Goal: Task Accomplishment & Management: Use online tool/utility

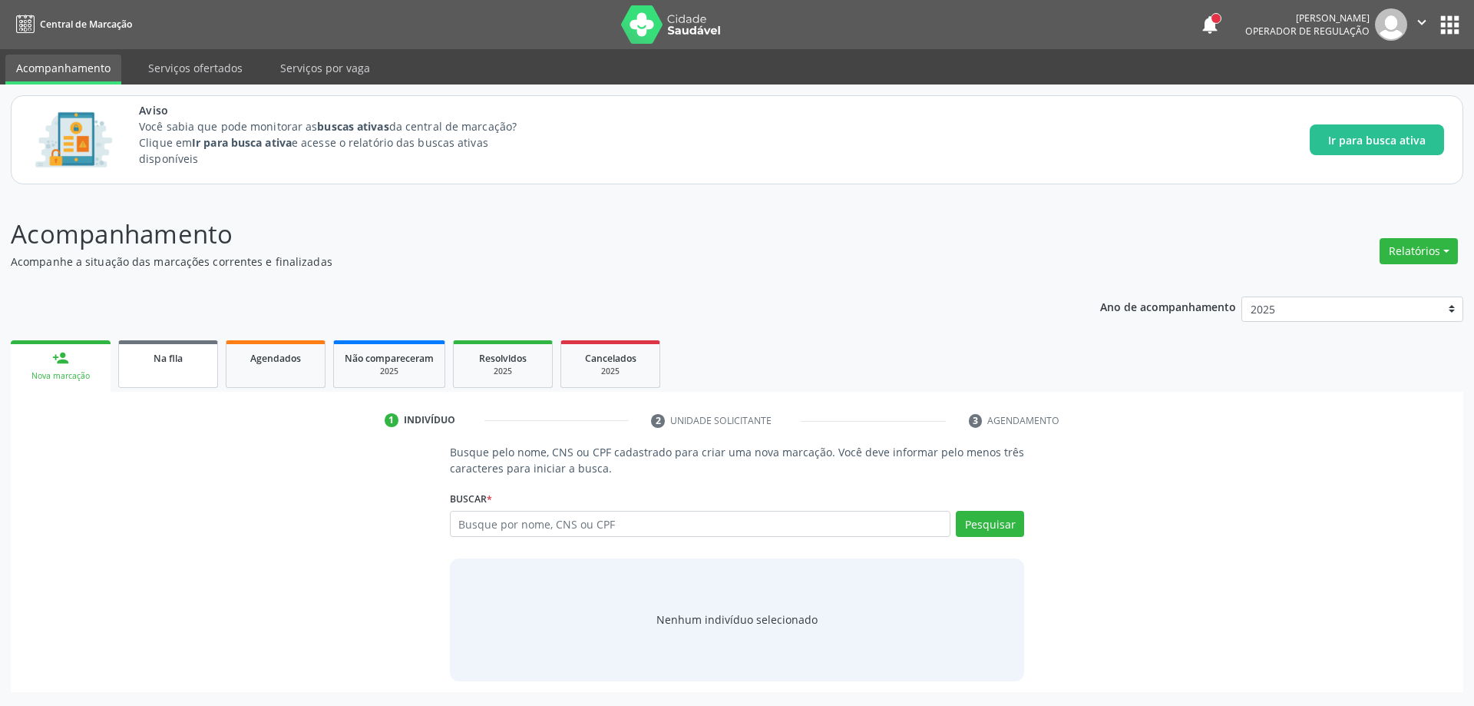
click at [163, 373] on link "Na fila" at bounding box center [168, 364] width 100 height 48
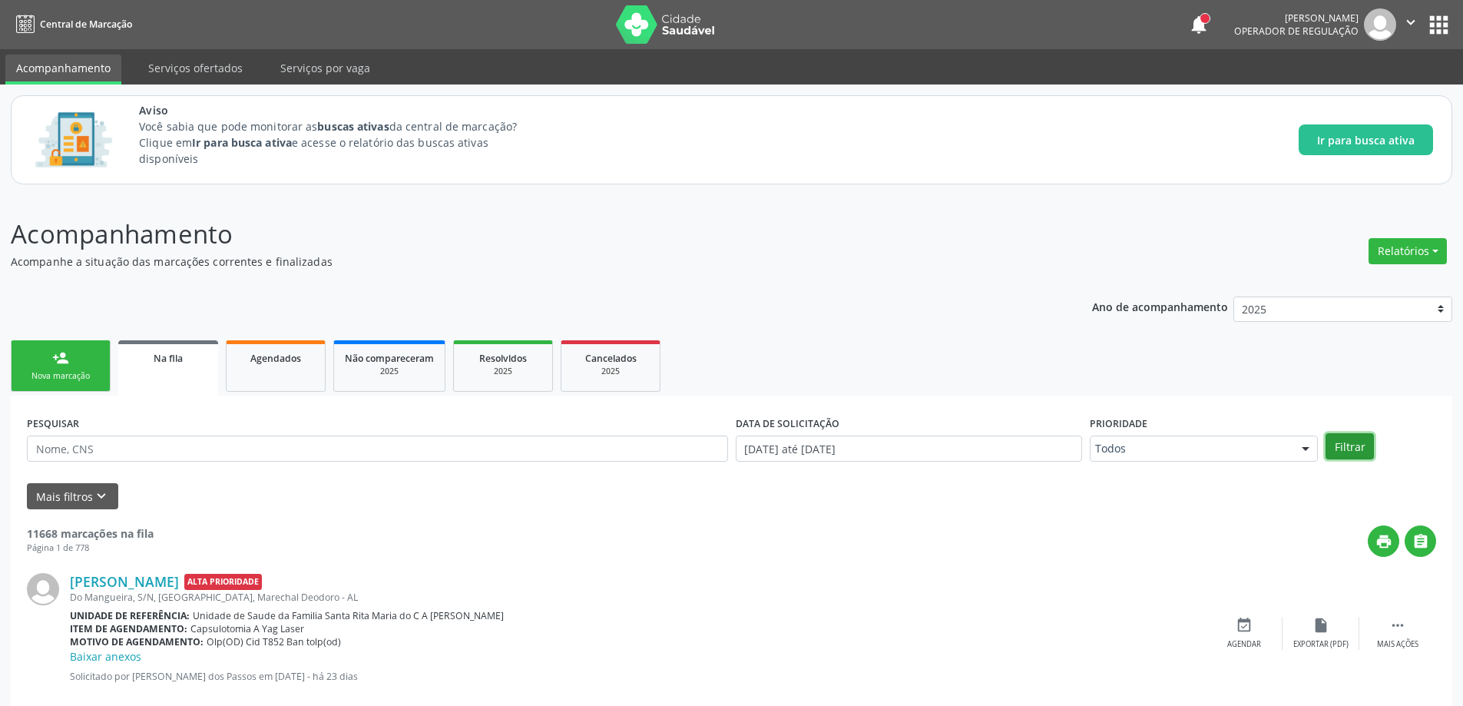
click at [1357, 442] on button "Filtrar" at bounding box center [1349, 446] width 48 height 26
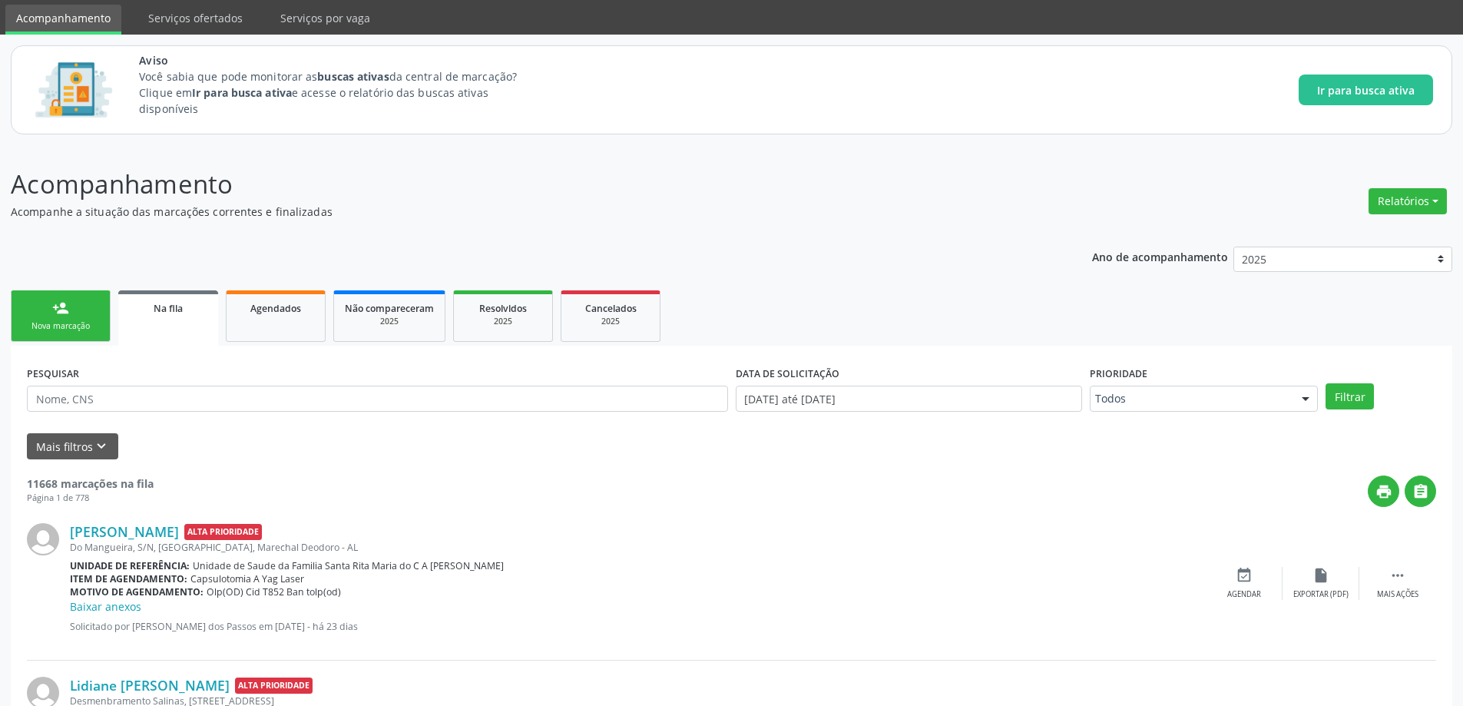
scroll to position [77, 0]
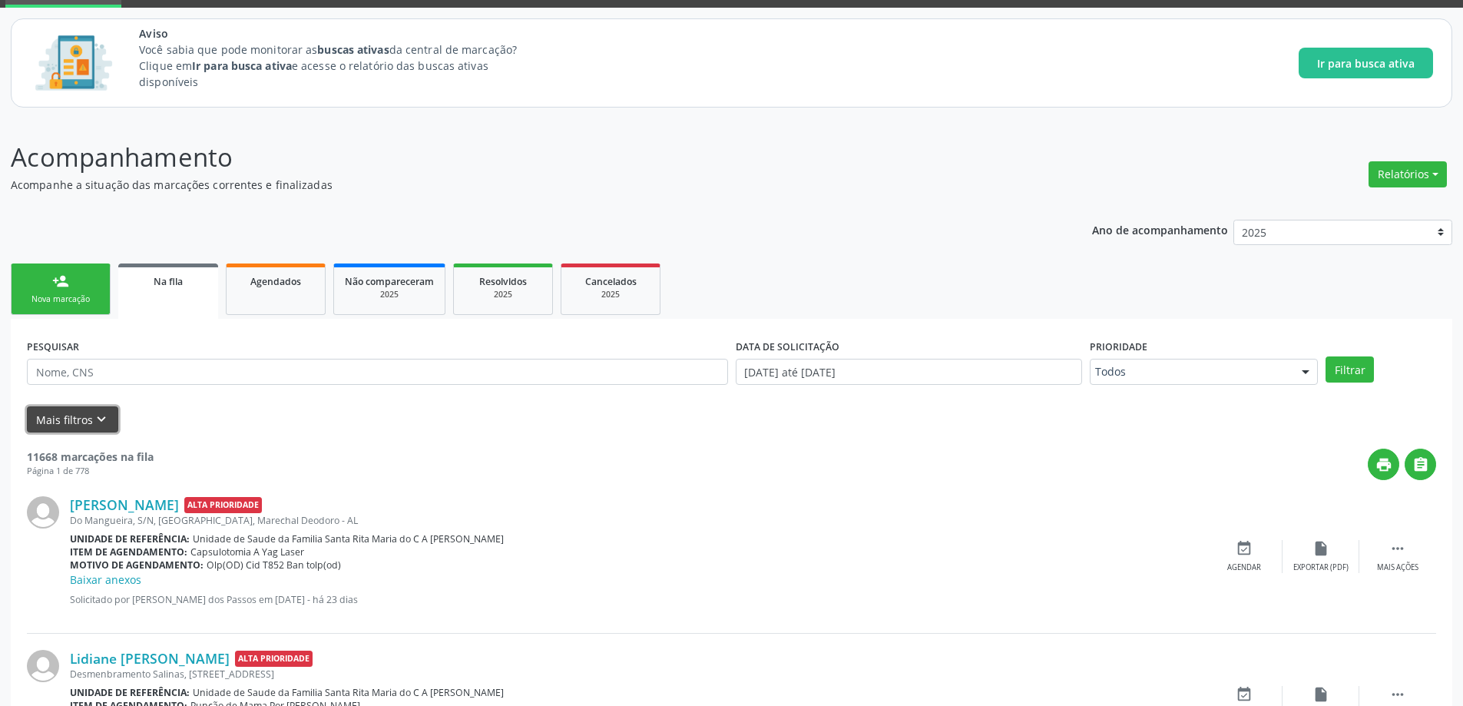
click at [43, 420] on button "Mais filtros keyboard_arrow_down" at bounding box center [72, 419] width 91 height 27
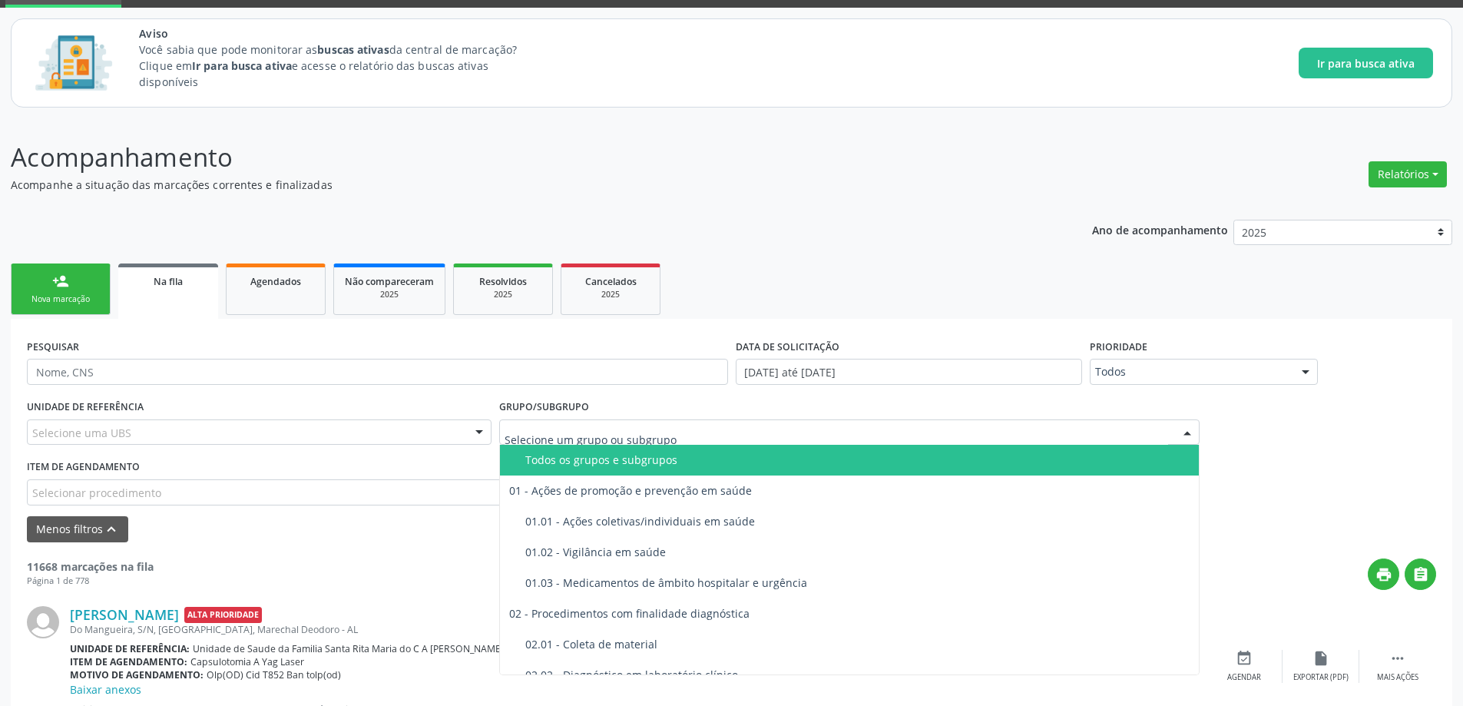
click at [736, 435] on div at bounding box center [849, 432] width 701 height 26
type input "I"
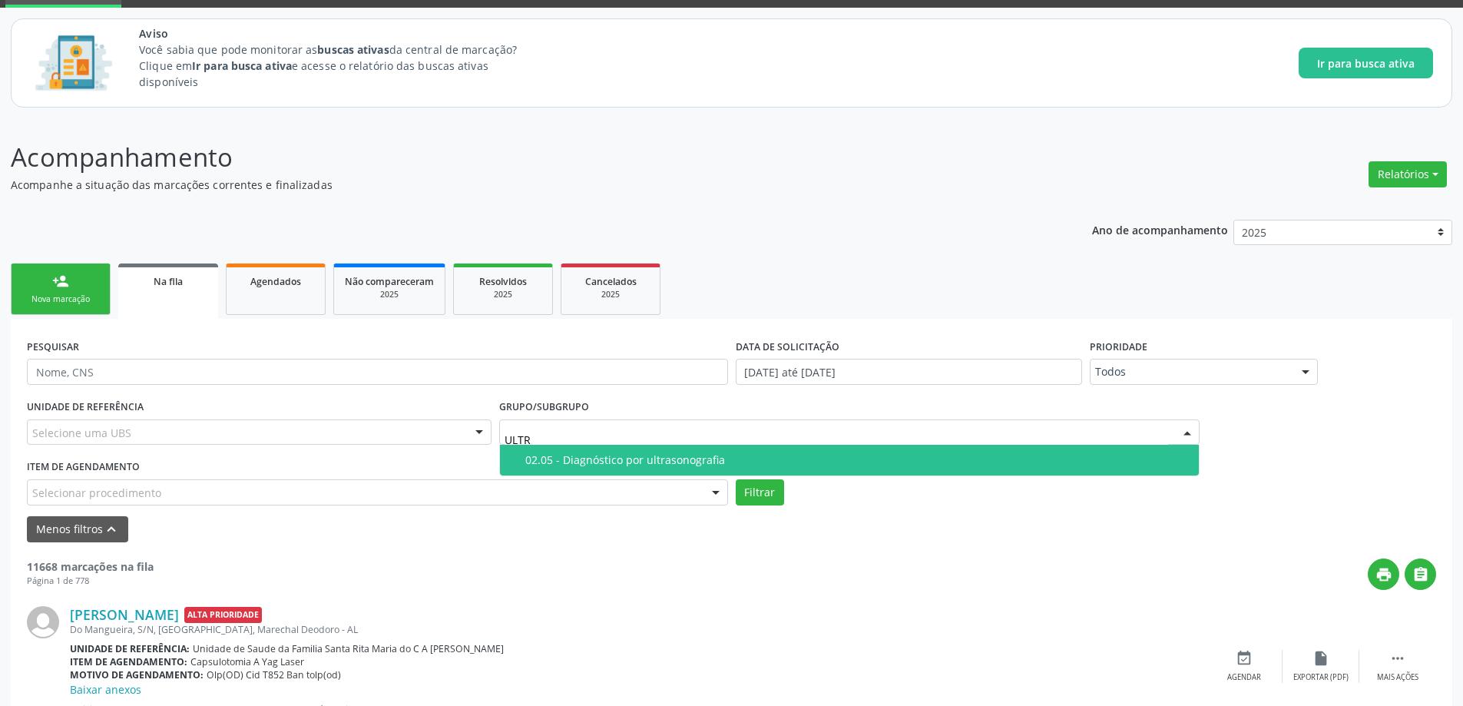
type input "ULTRA"
click at [720, 457] on div "02.05 - Diagnóstico por ultrasonografia" at bounding box center [857, 460] width 665 height 12
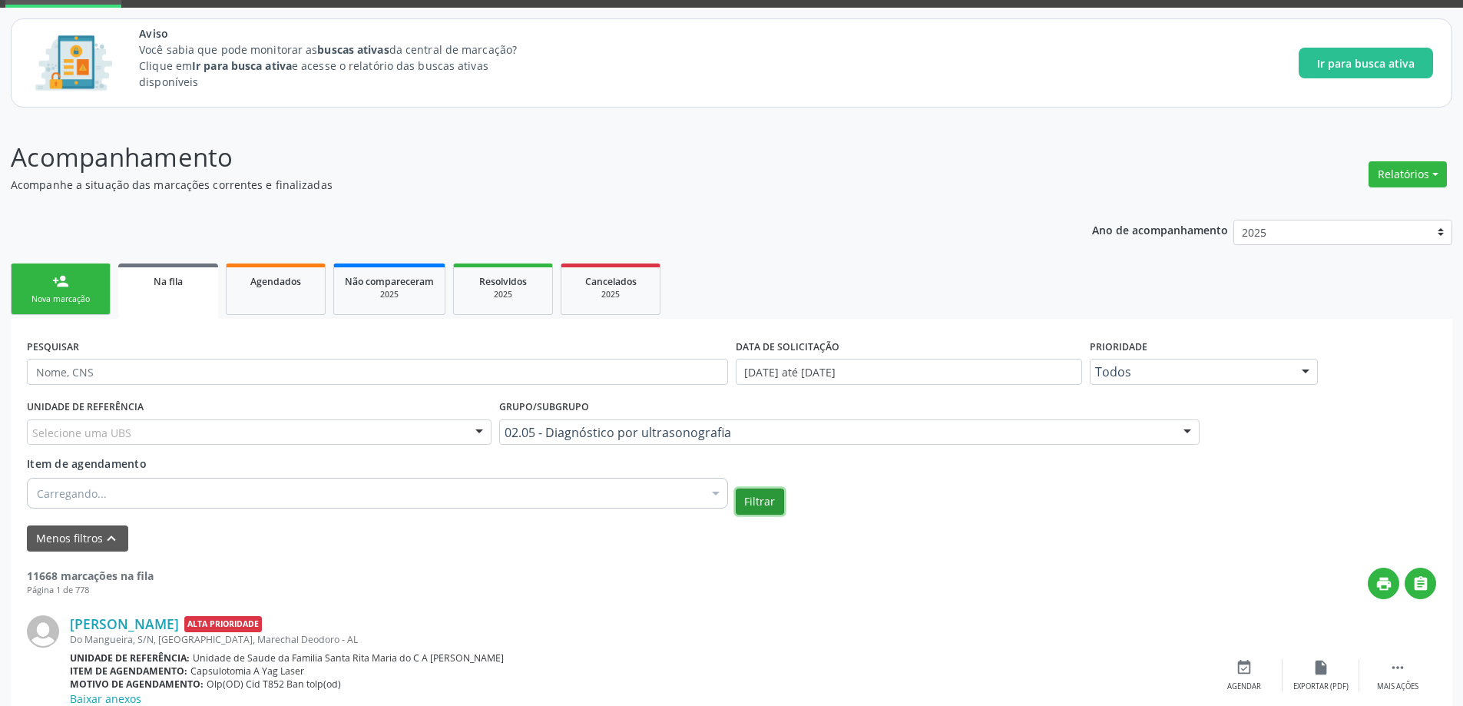
click at [754, 502] on button "Filtrar" at bounding box center [760, 501] width 48 height 26
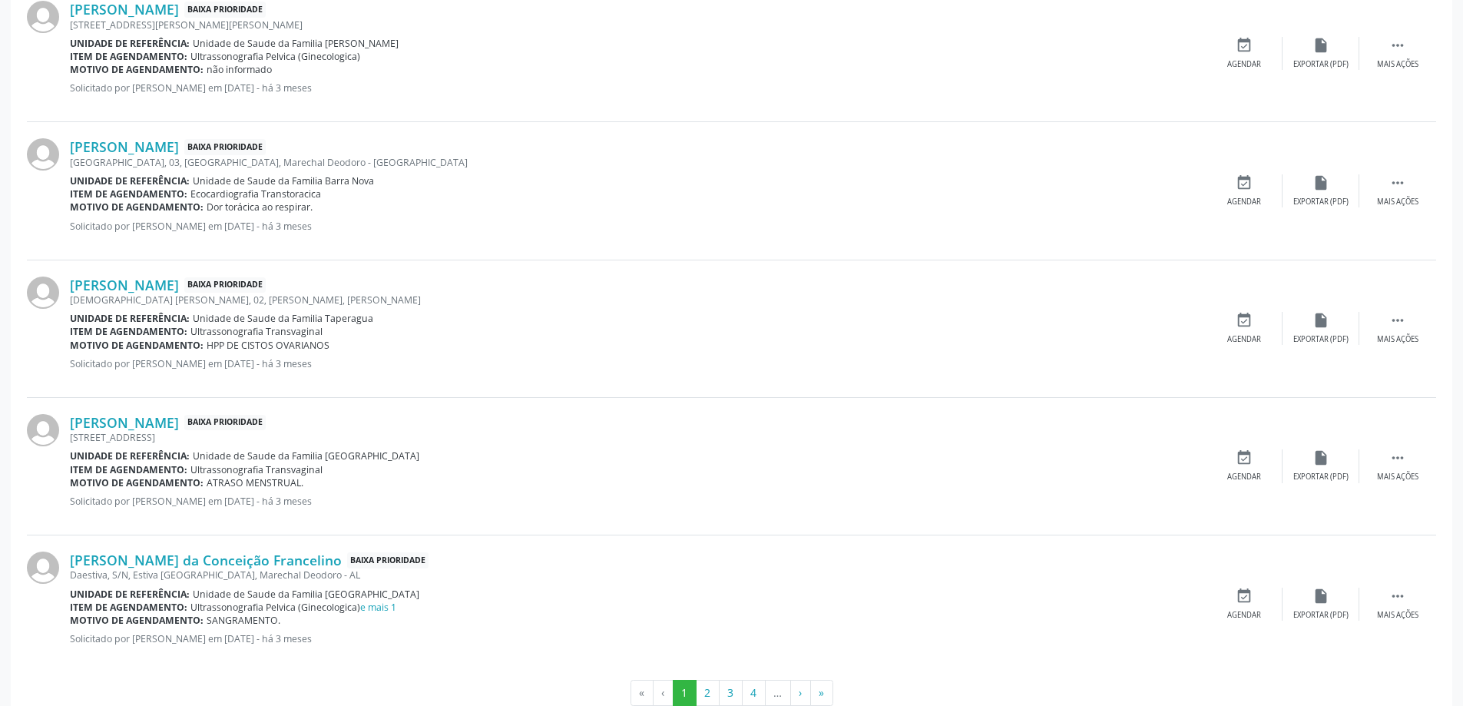
scroll to position [2157, 0]
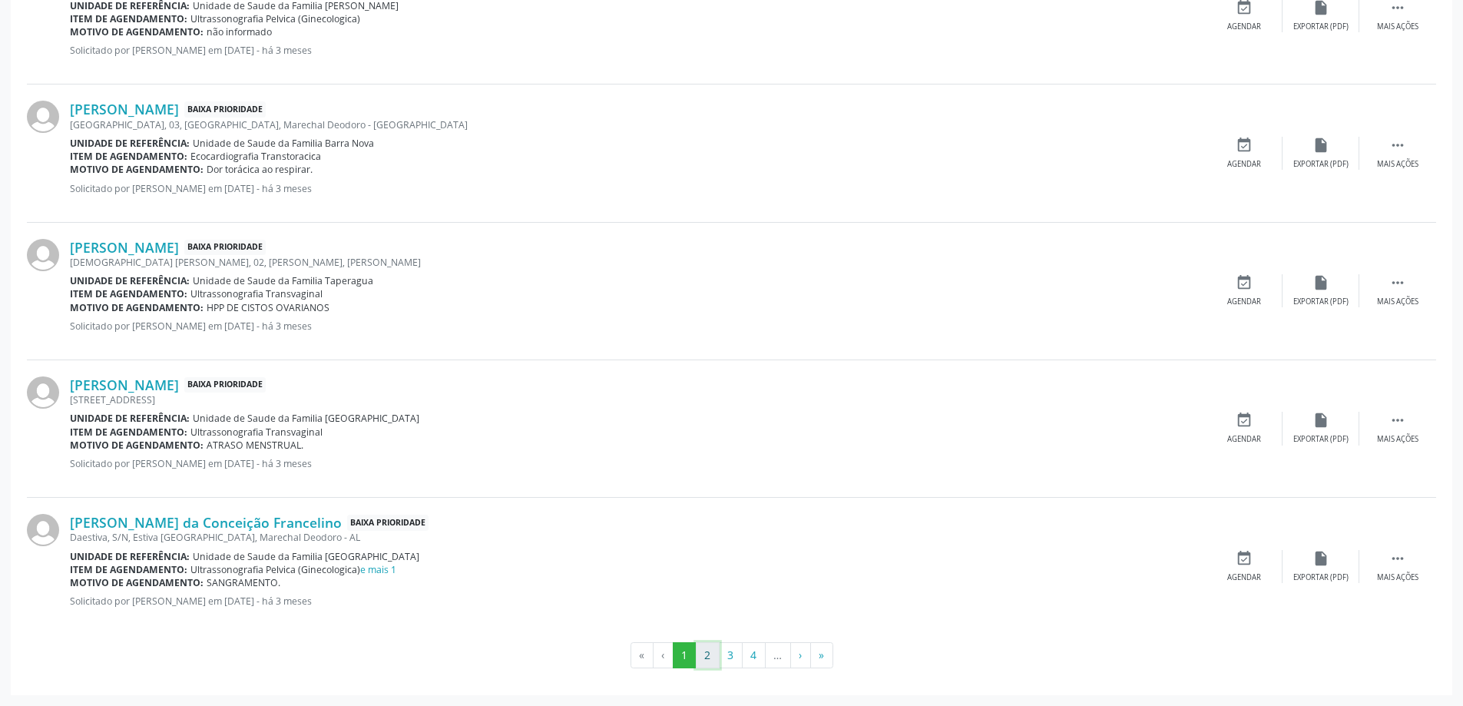
click at [715, 661] on button "2" at bounding box center [708, 655] width 24 height 26
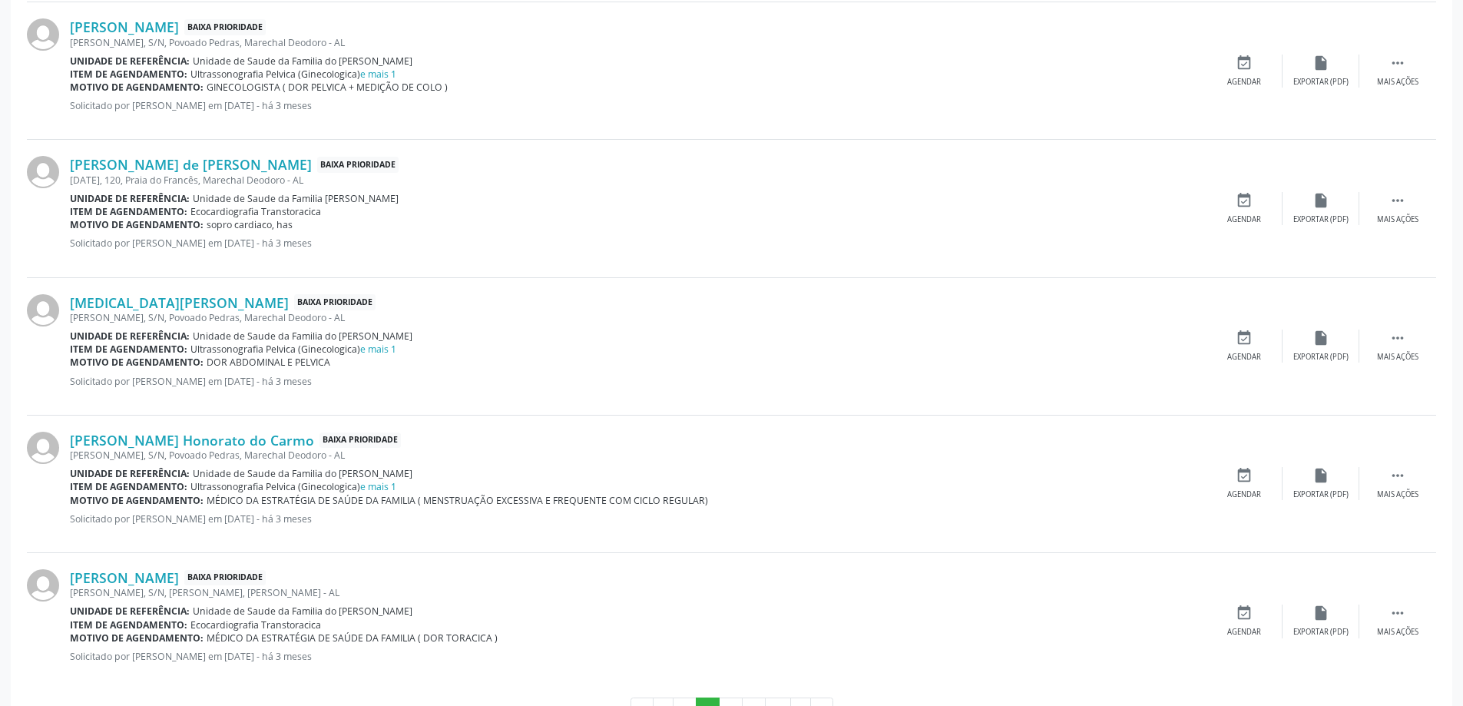
scroll to position [2144, 0]
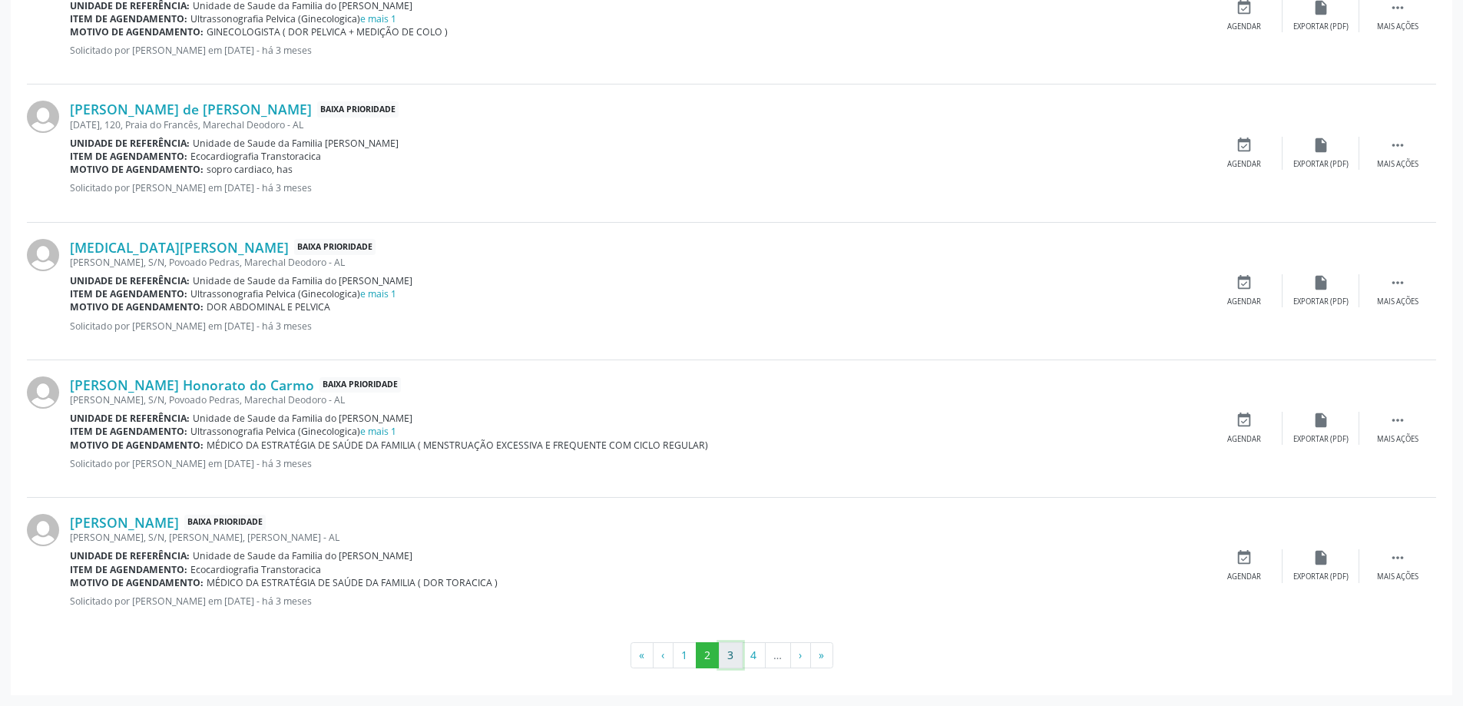
click at [730, 654] on button "3" at bounding box center [731, 655] width 24 height 26
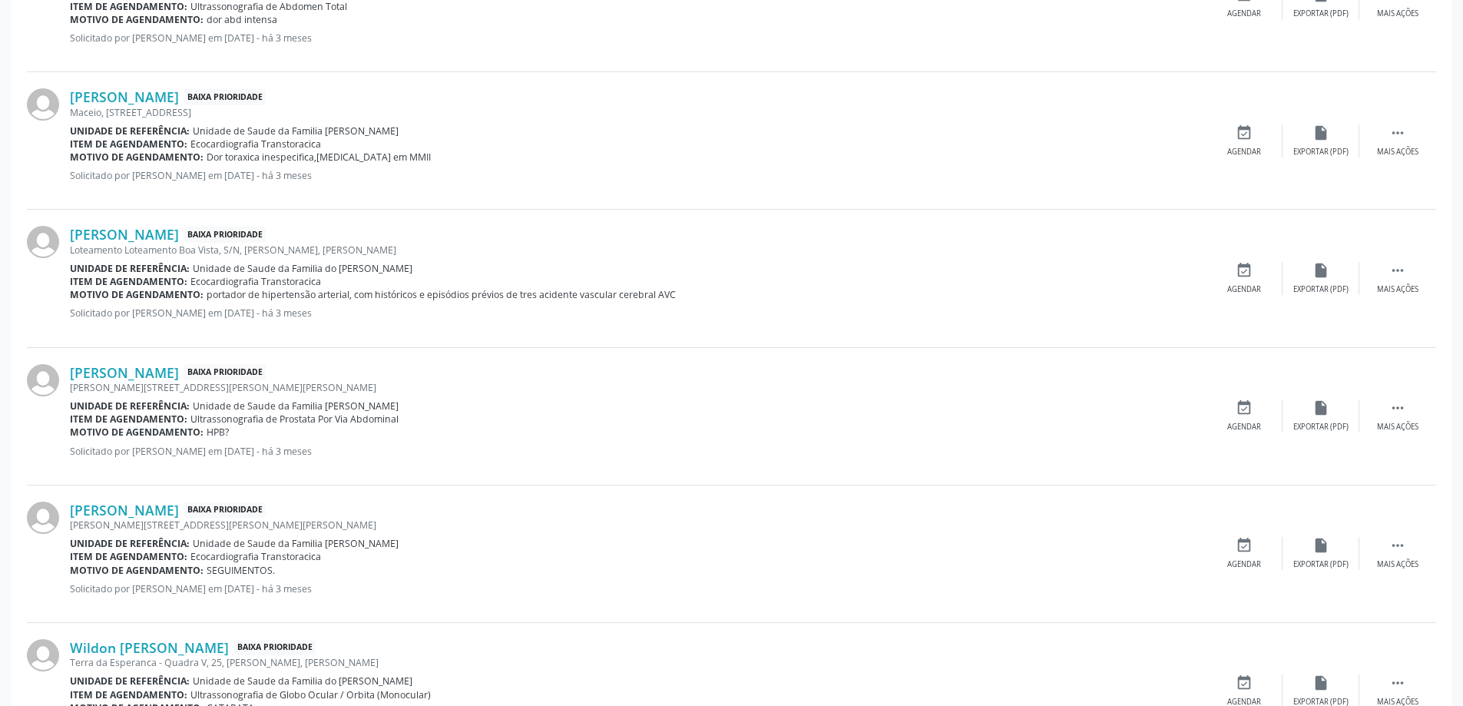
scroll to position [762, 0]
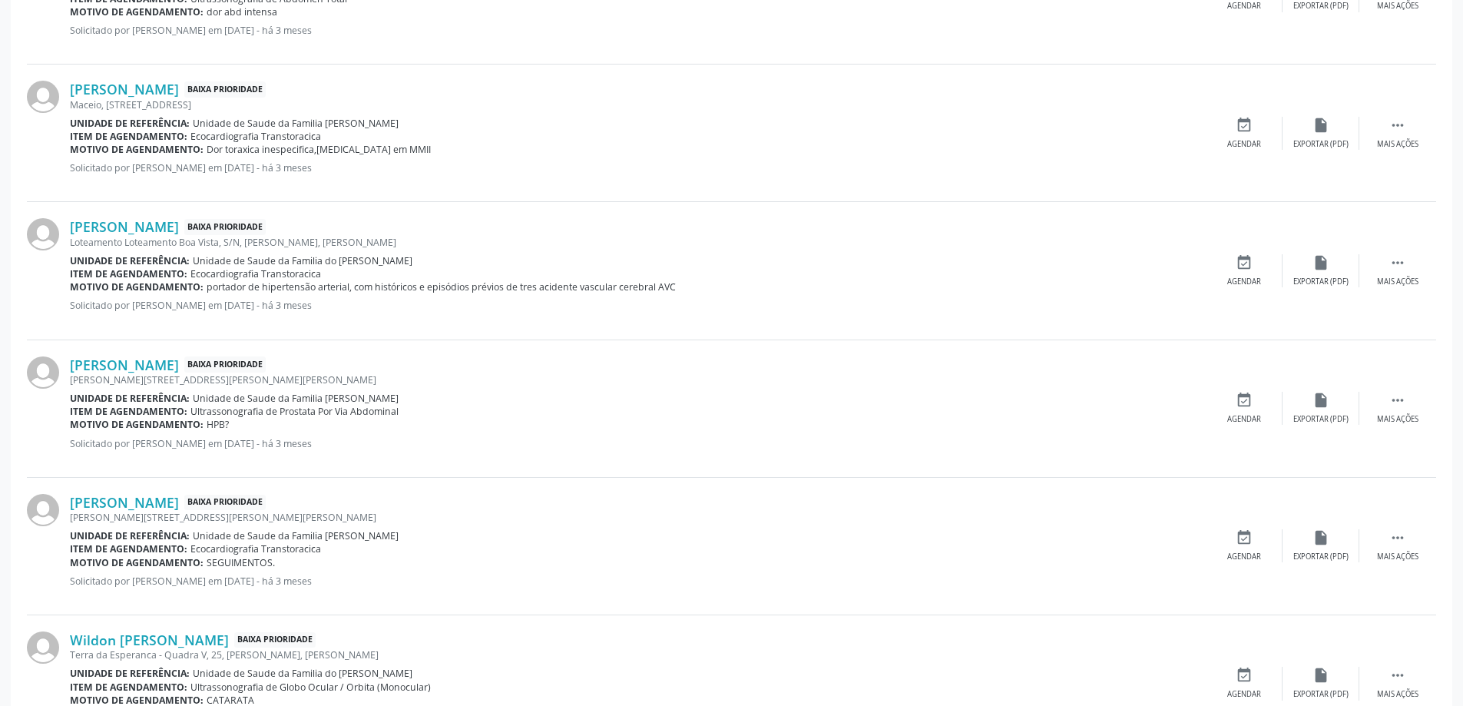
click at [205, 377] on div "[PERSON_NAME][STREET_ADDRESS][PERSON_NAME][PERSON_NAME]" at bounding box center [638, 379] width 1136 height 13
click at [179, 368] on link "[PERSON_NAME]" at bounding box center [124, 364] width 109 height 17
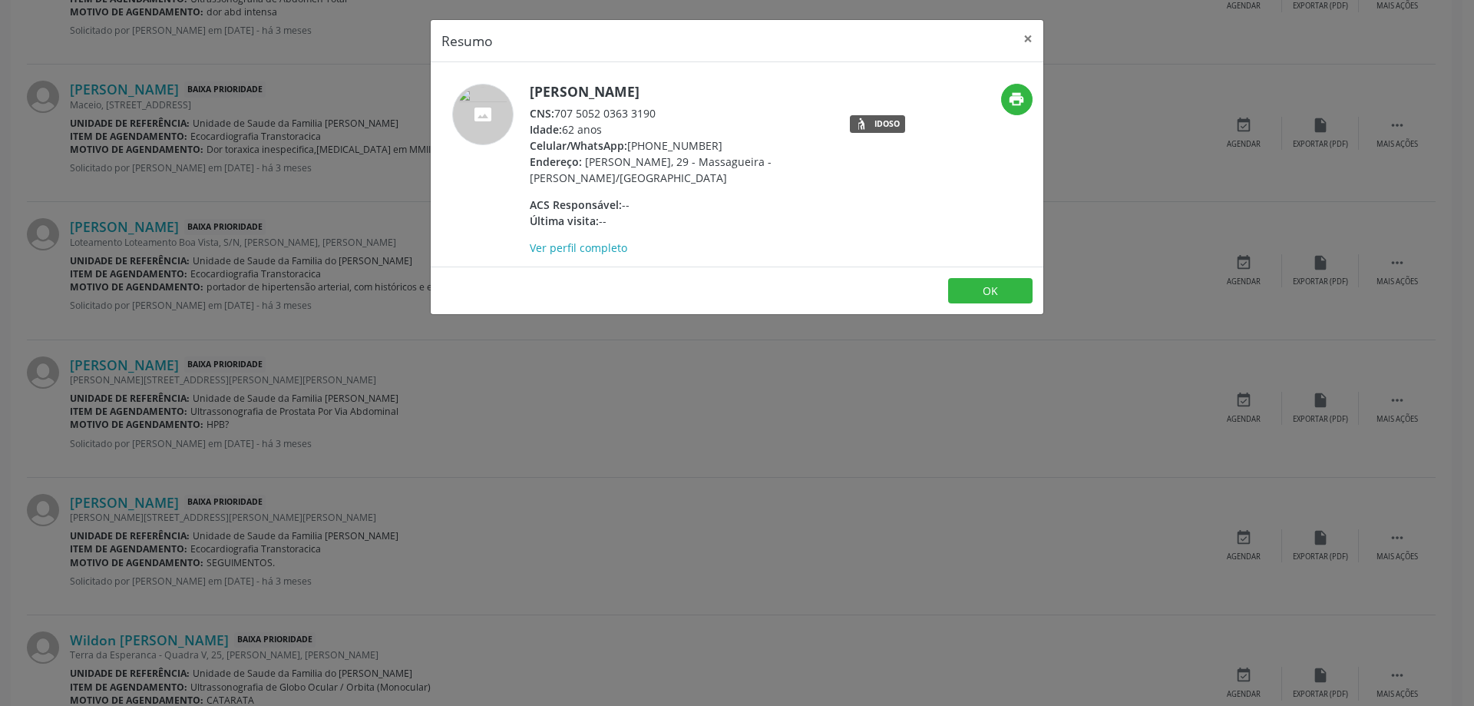
drag, startPoint x: 659, startPoint y: 113, endPoint x: 558, endPoint y: 114, distance: 100.6
click at [558, 114] on div "CNS: 707 5052 0363 3190" at bounding box center [679, 113] width 299 height 16
copy div "707 5052 0363 3190"
click at [1023, 40] on button "×" at bounding box center [1028, 39] width 31 height 38
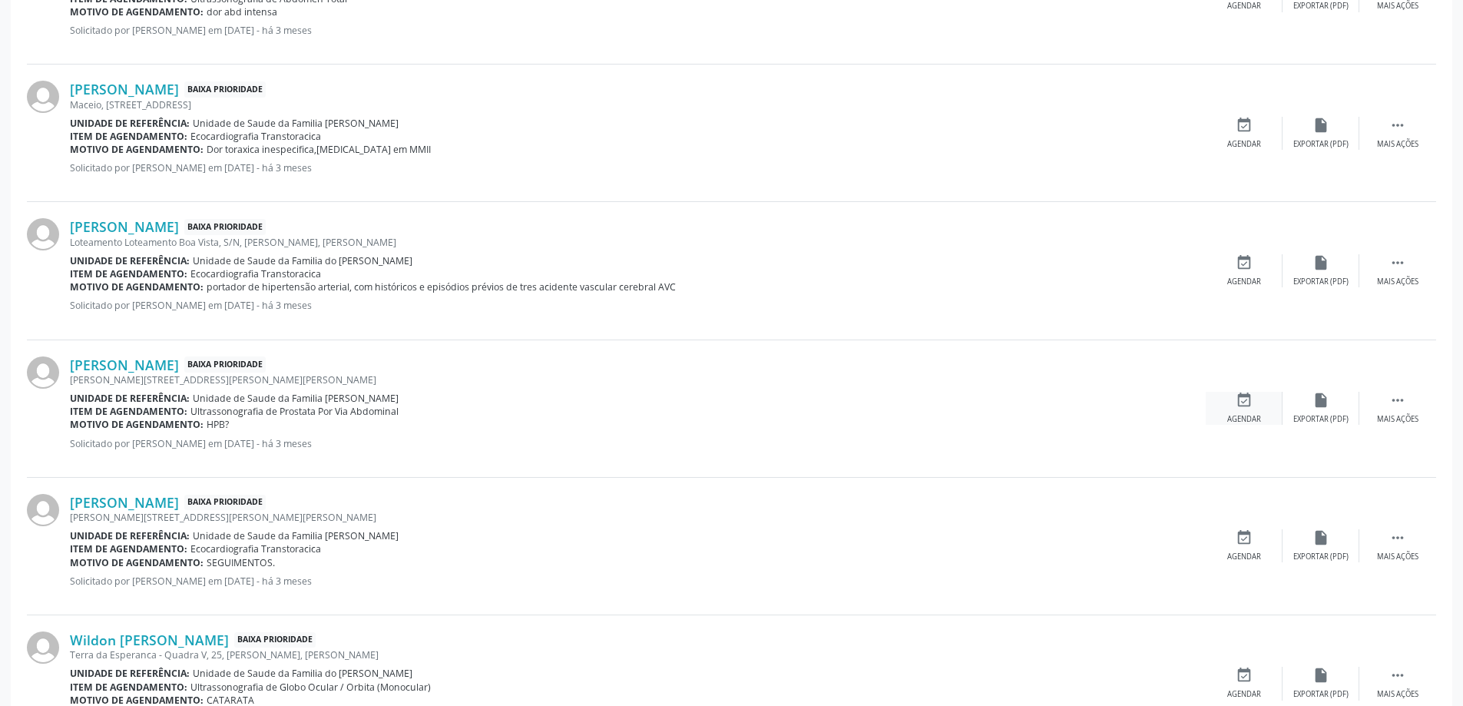
click at [1238, 409] on div "event_available Agendar" at bounding box center [1243, 408] width 77 height 33
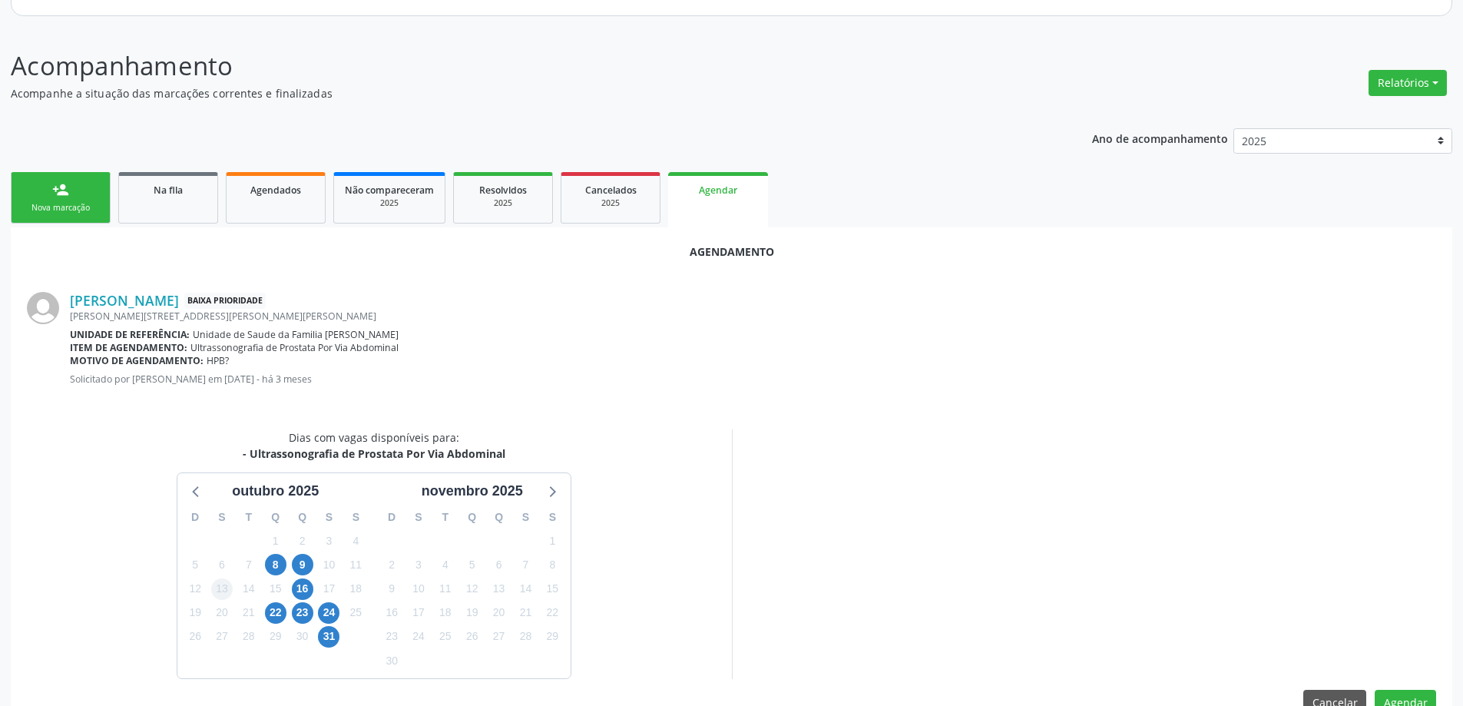
scroll to position [204, 0]
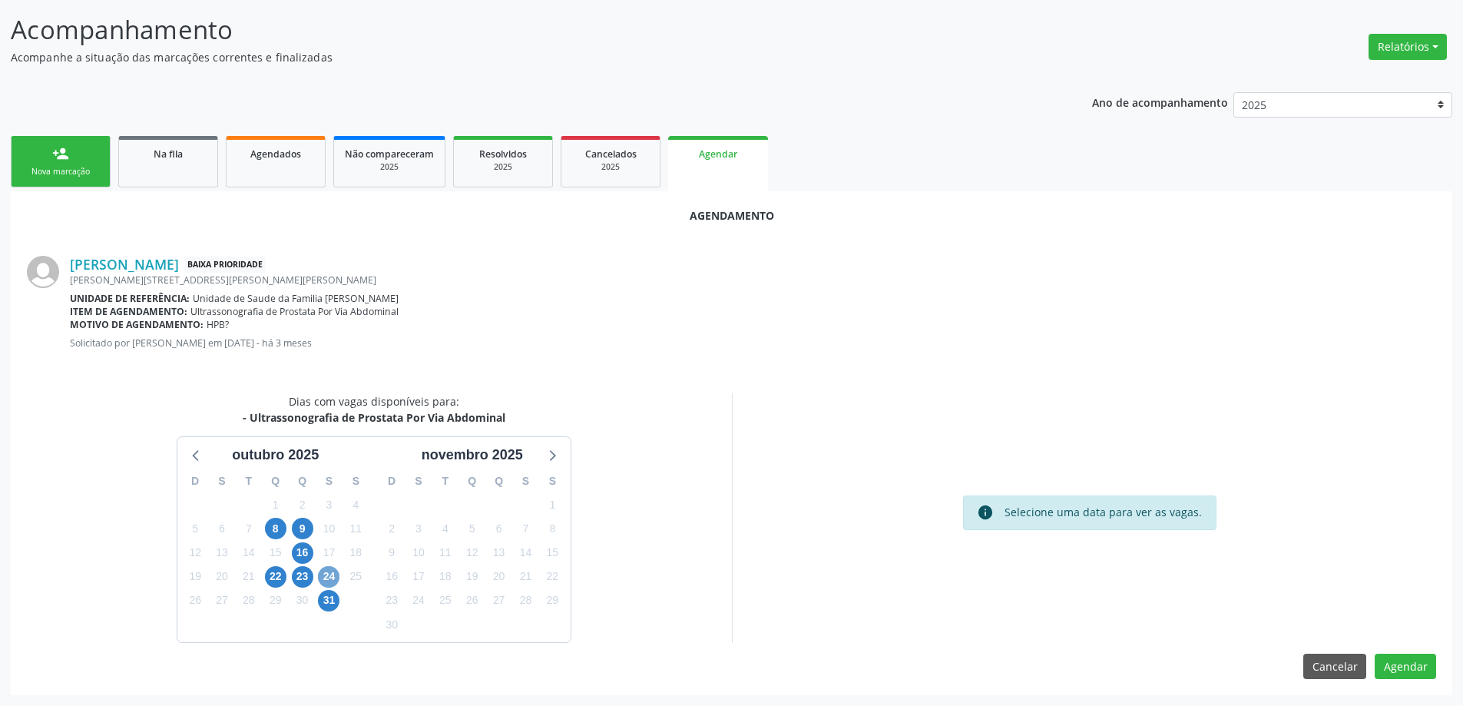
click at [328, 579] on span "24" at bounding box center [328, 576] width 21 height 21
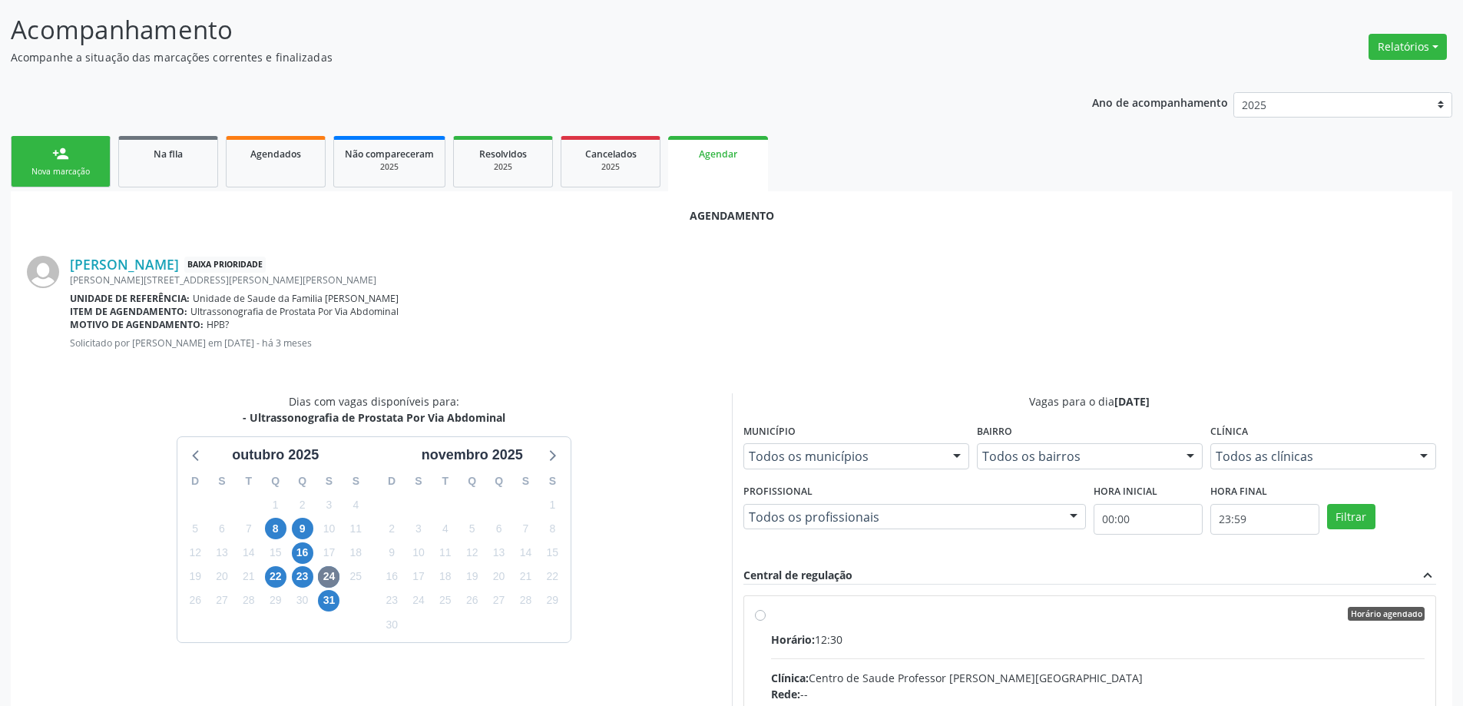
radio input "true"
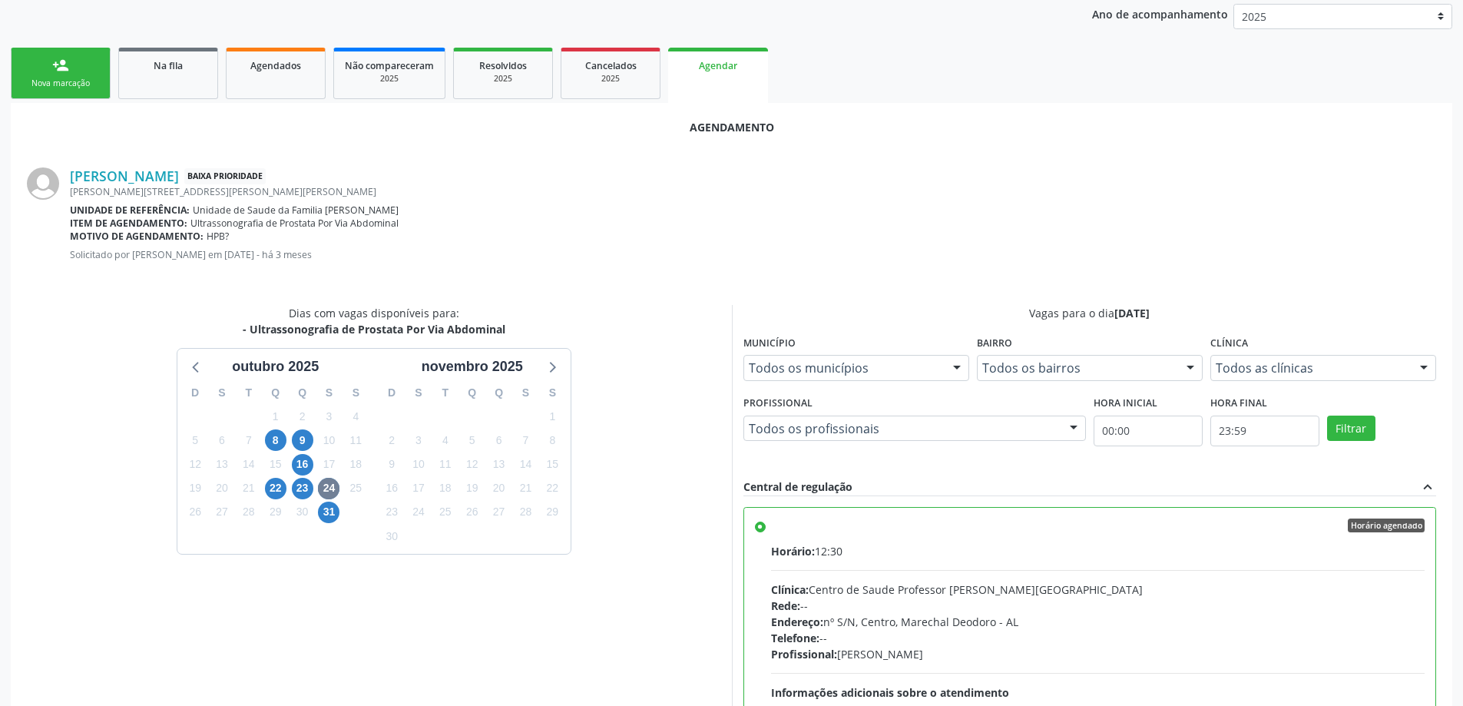
scroll to position [454, 0]
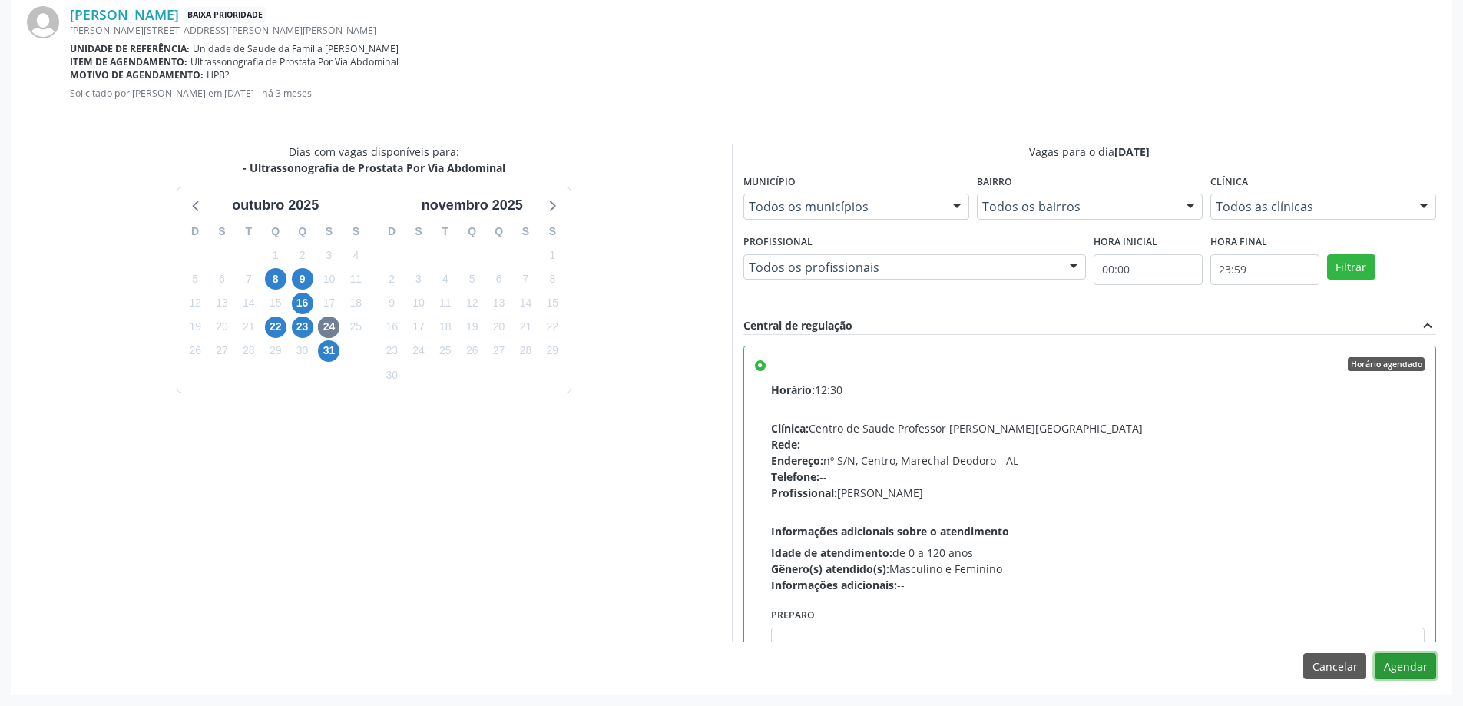
click at [1405, 668] on button "Agendar" at bounding box center [1404, 666] width 61 height 26
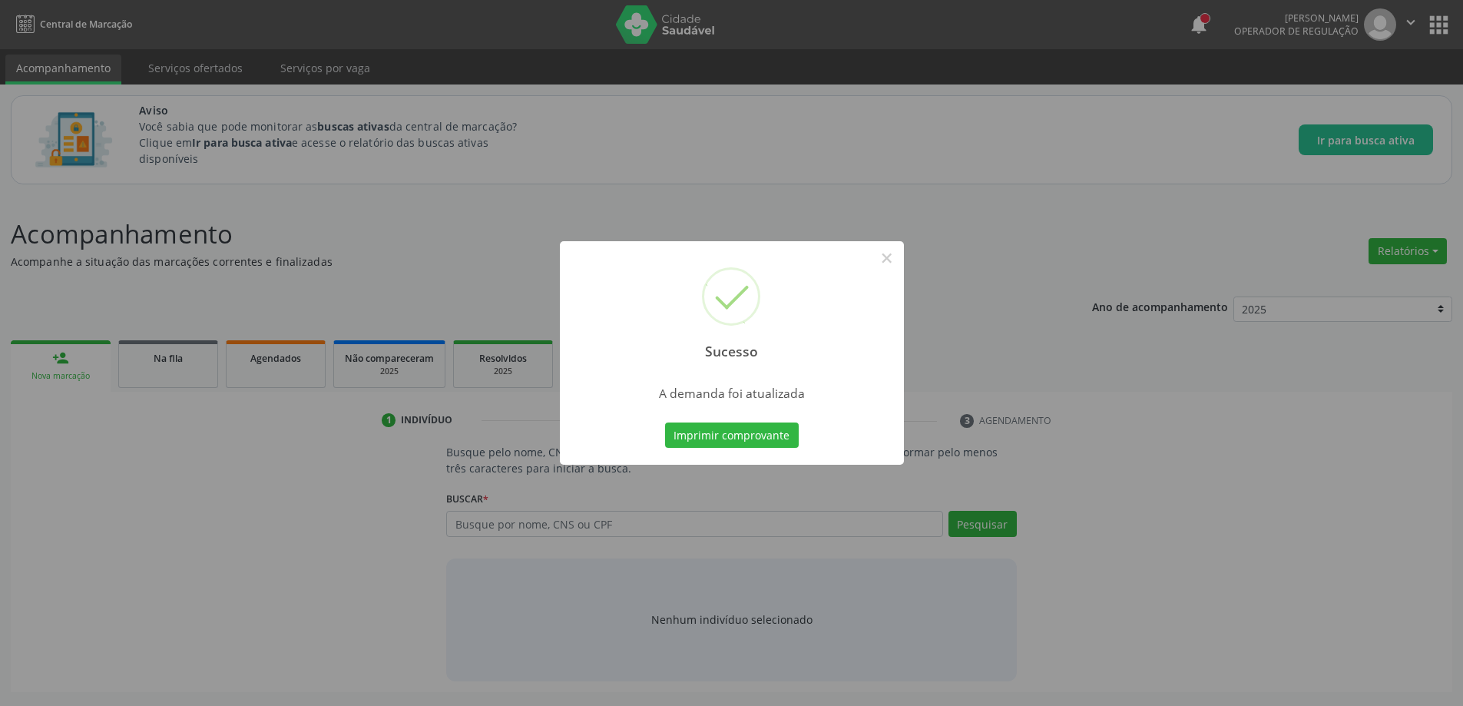
scroll to position [0, 0]
click at [895, 259] on button "×" at bounding box center [892, 258] width 26 height 26
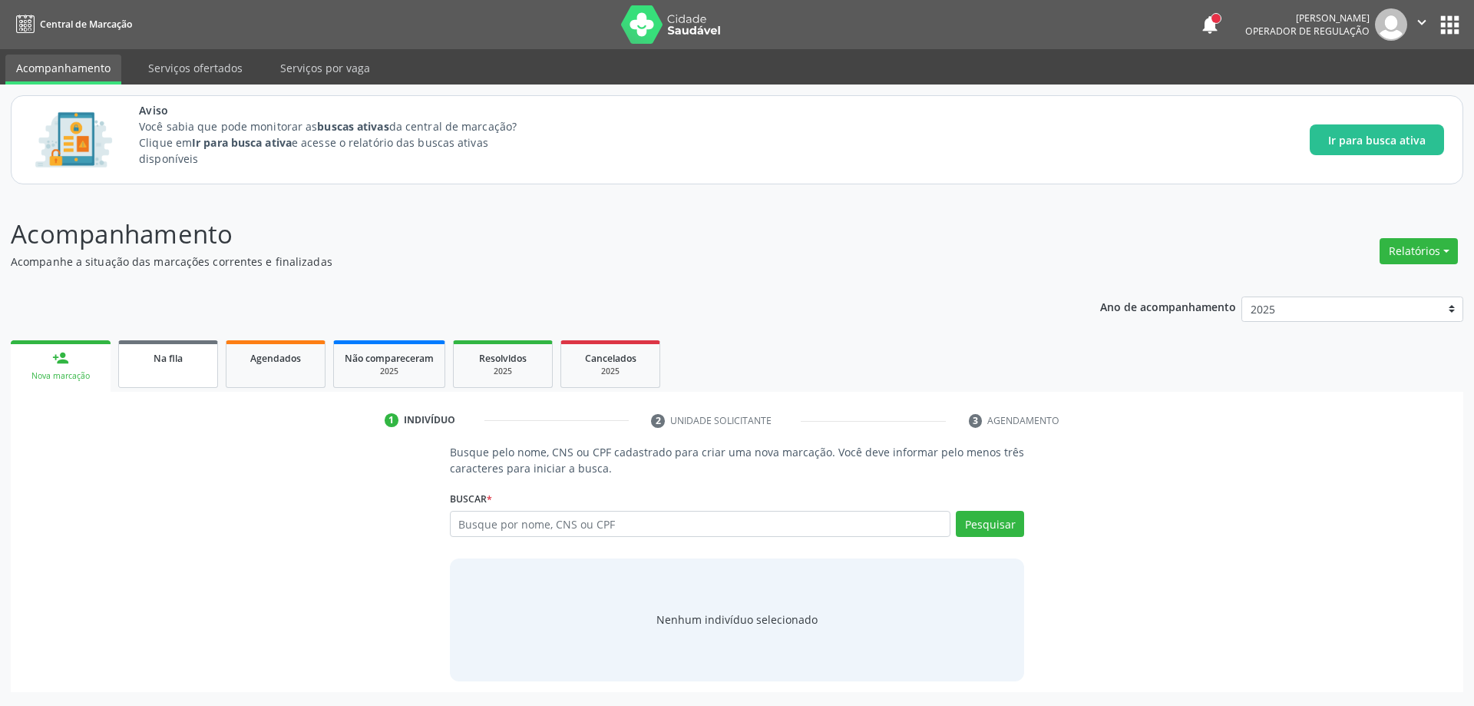
click at [148, 365] on link "Na fila" at bounding box center [168, 364] width 100 height 48
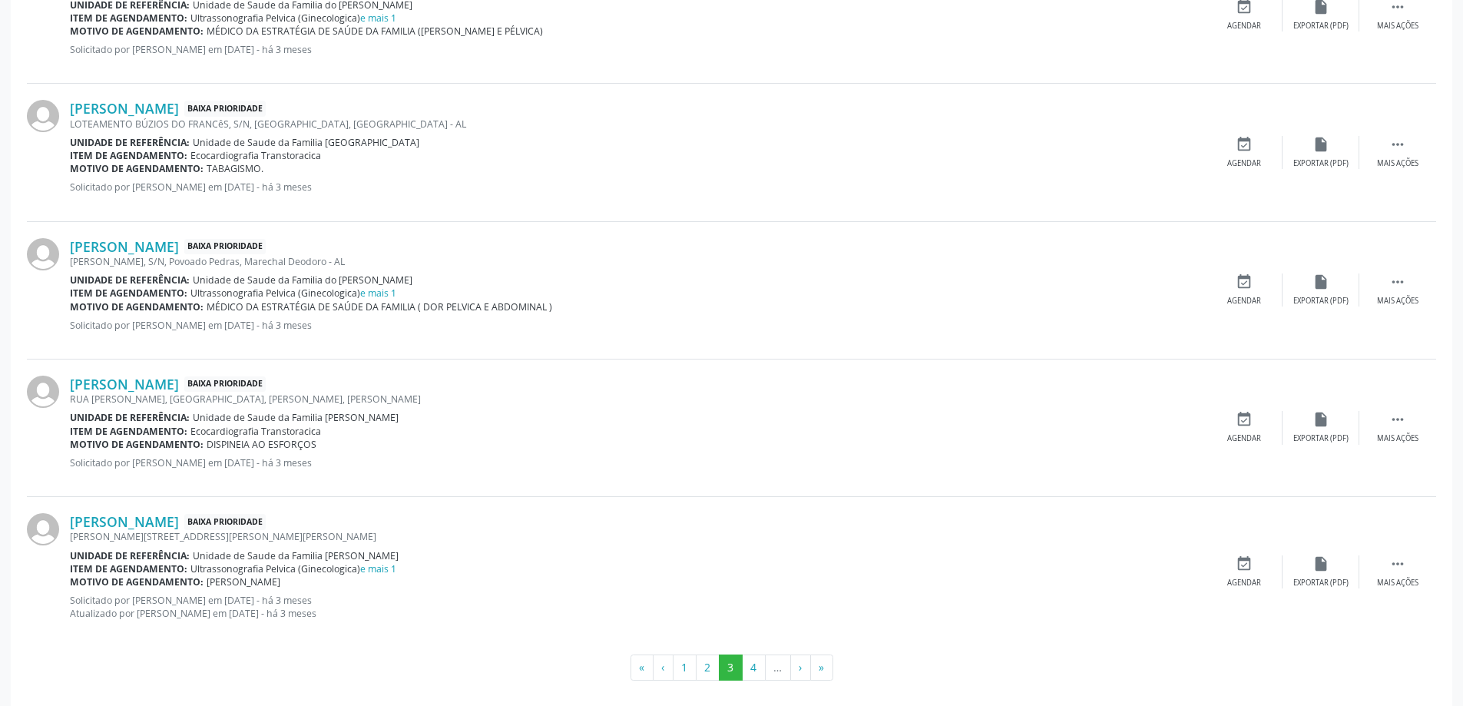
scroll to position [2038, 0]
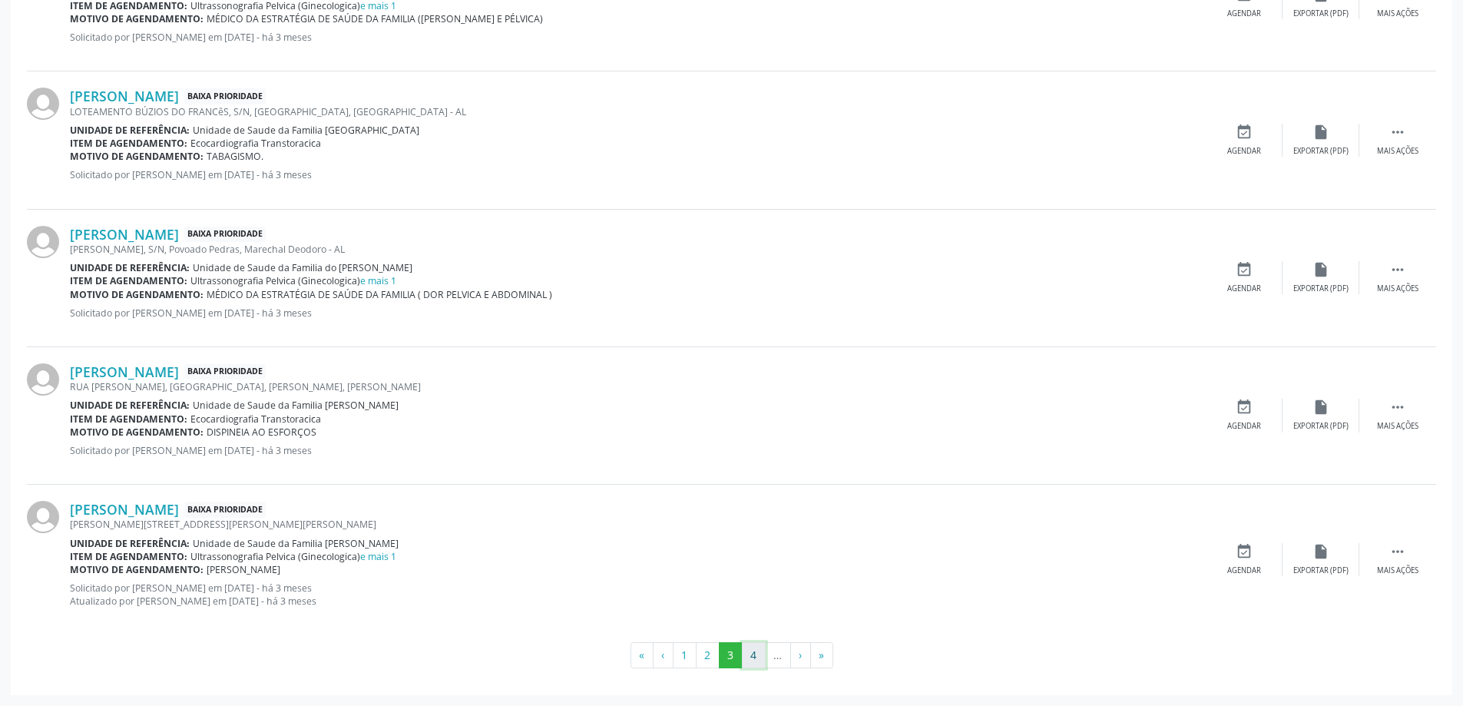
click at [755, 655] on button "4" at bounding box center [754, 655] width 24 height 26
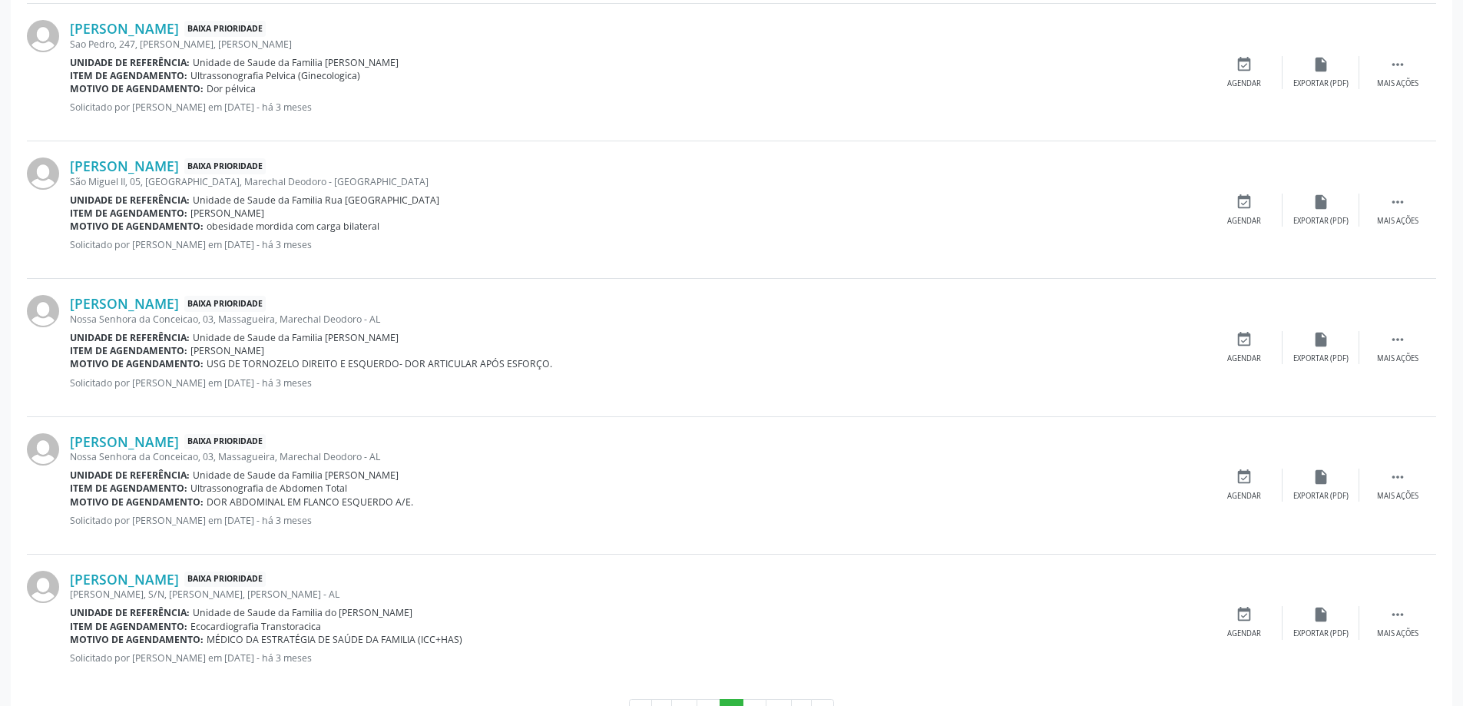
scroll to position [1996, 0]
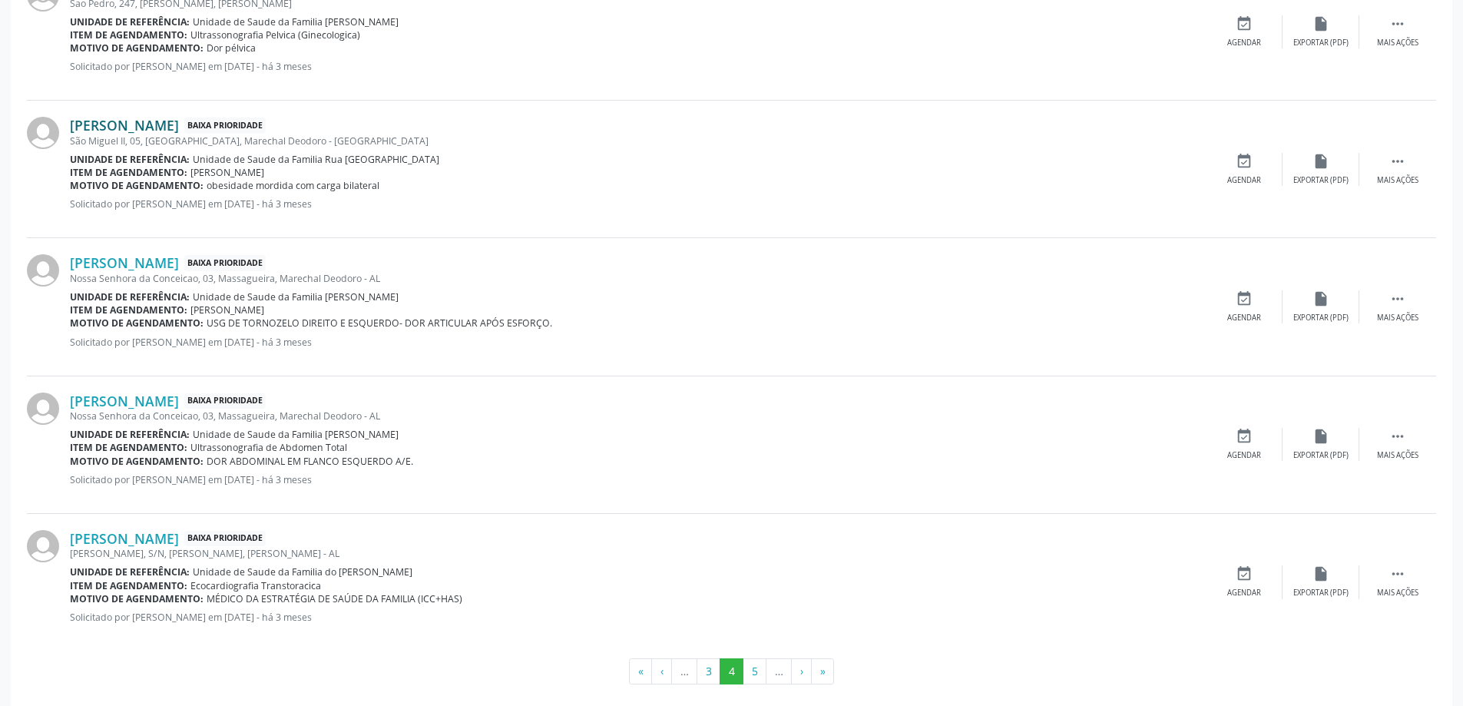
click at [112, 131] on link "[PERSON_NAME]" at bounding box center [124, 125] width 109 height 17
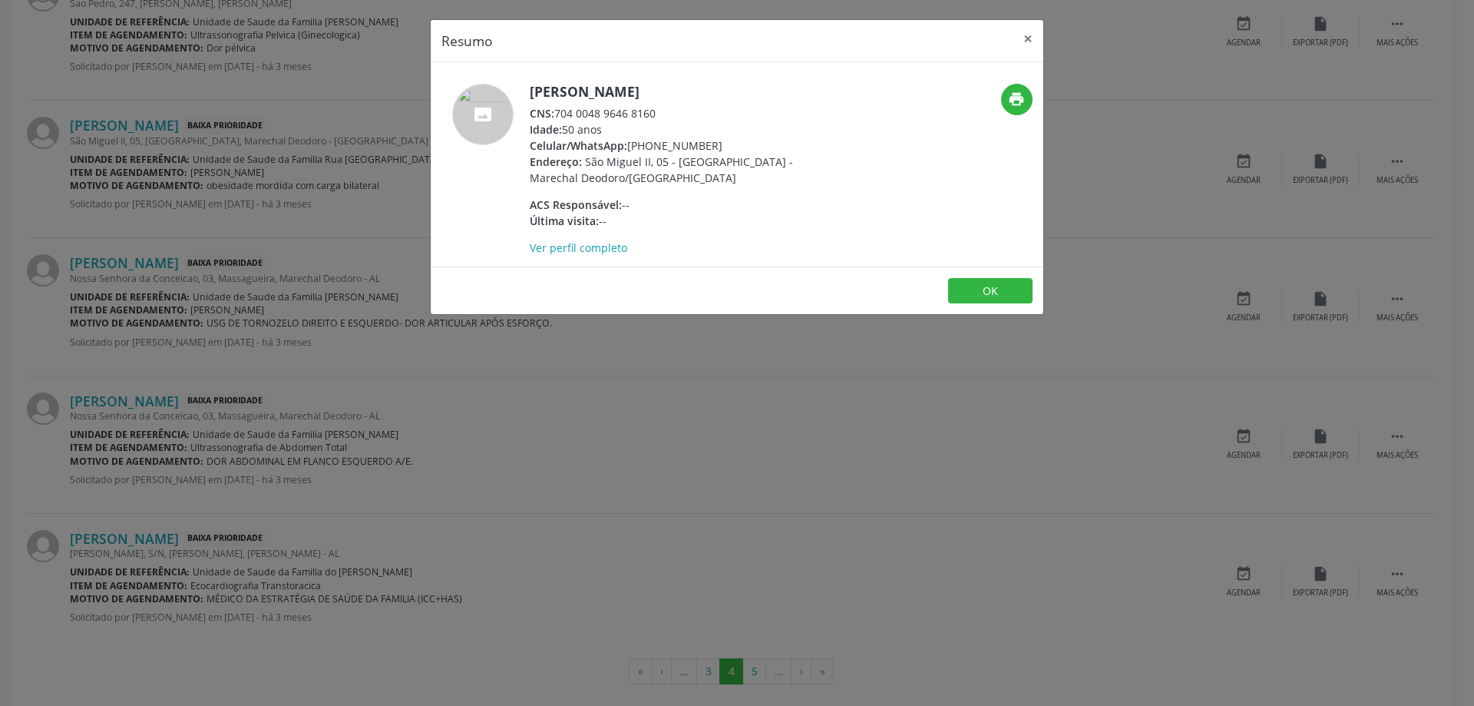
drag, startPoint x: 656, startPoint y: 113, endPoint x: 559, endPoint y: 111, distance: 96.8
click at [559, 111] on div "CNS: 704 0048 9646 8160" at bounding box center [679, 113] width 299 height 16
copy div "704 0048 9646 8160"
click at [1030, 38] on button "×" at bounding box center [1028, 39] width 31 height 38
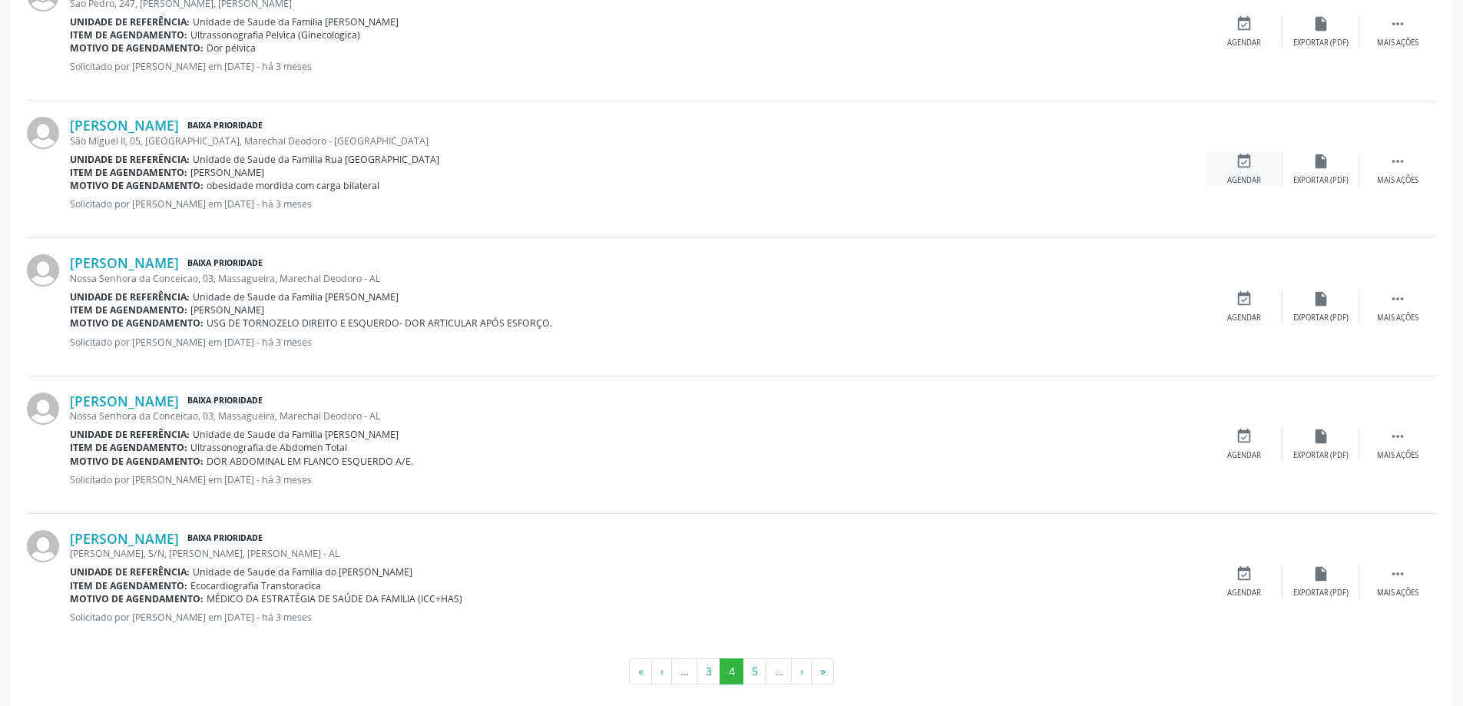
click at [1245, 163] on icon "event_available" at bounding box center [1243, 161] width 17 height 17
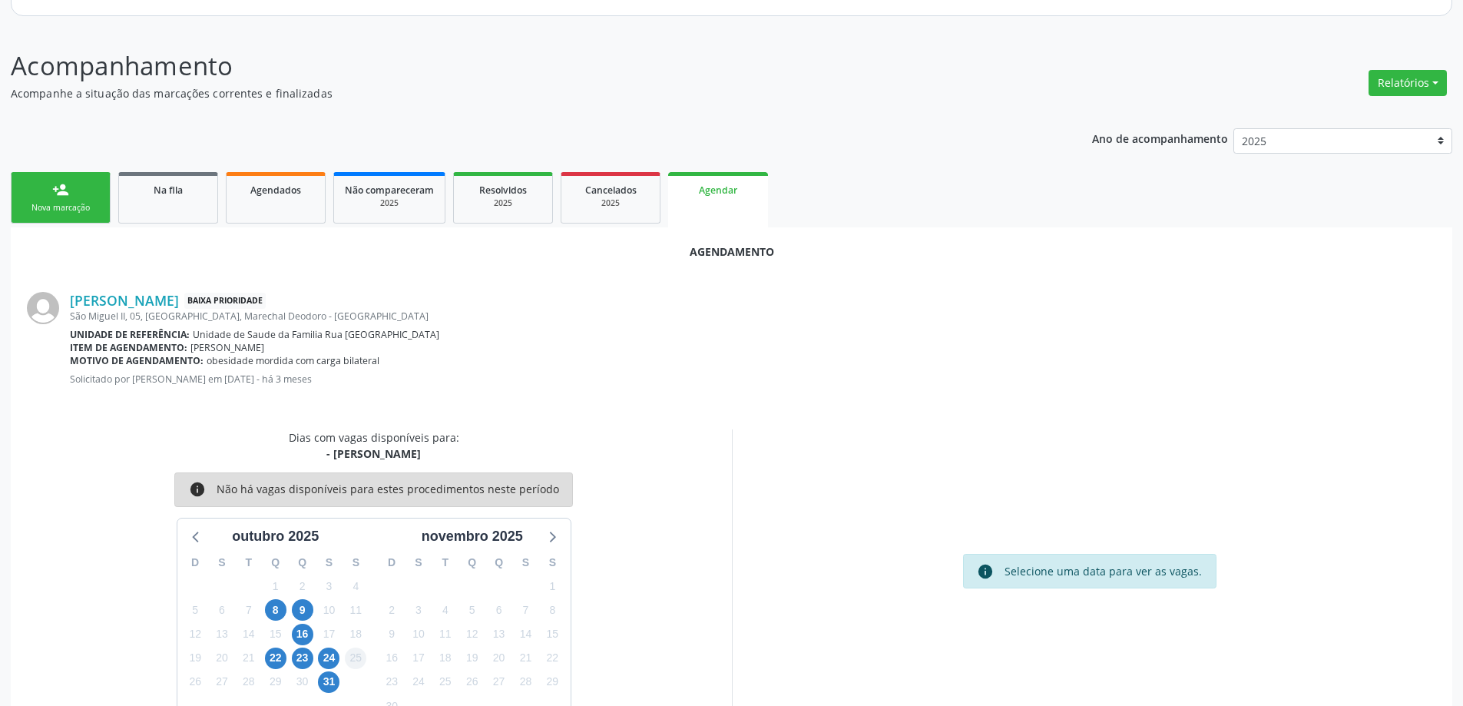
scroll to position [204, 0]
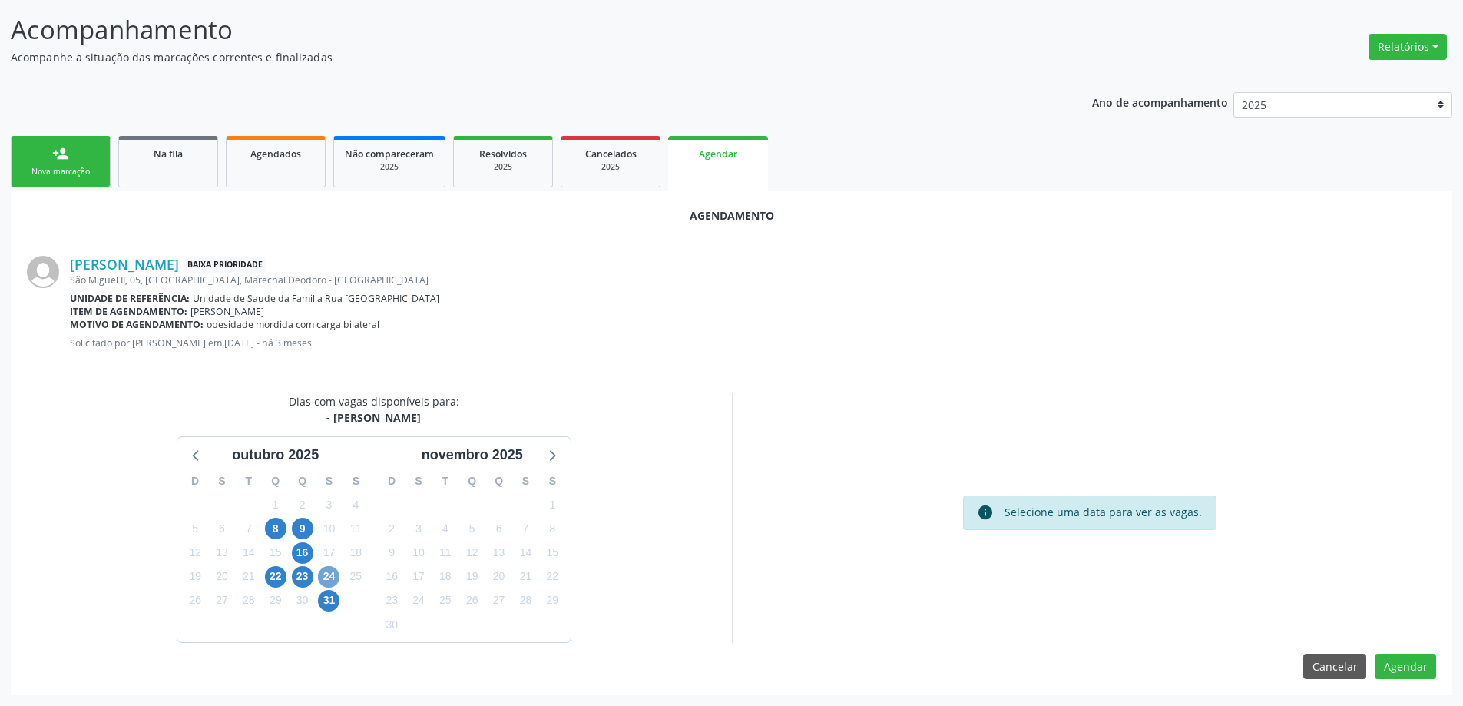
click at [330, 584] on span "24" at bounding box center [328, 576] width 21 height 21
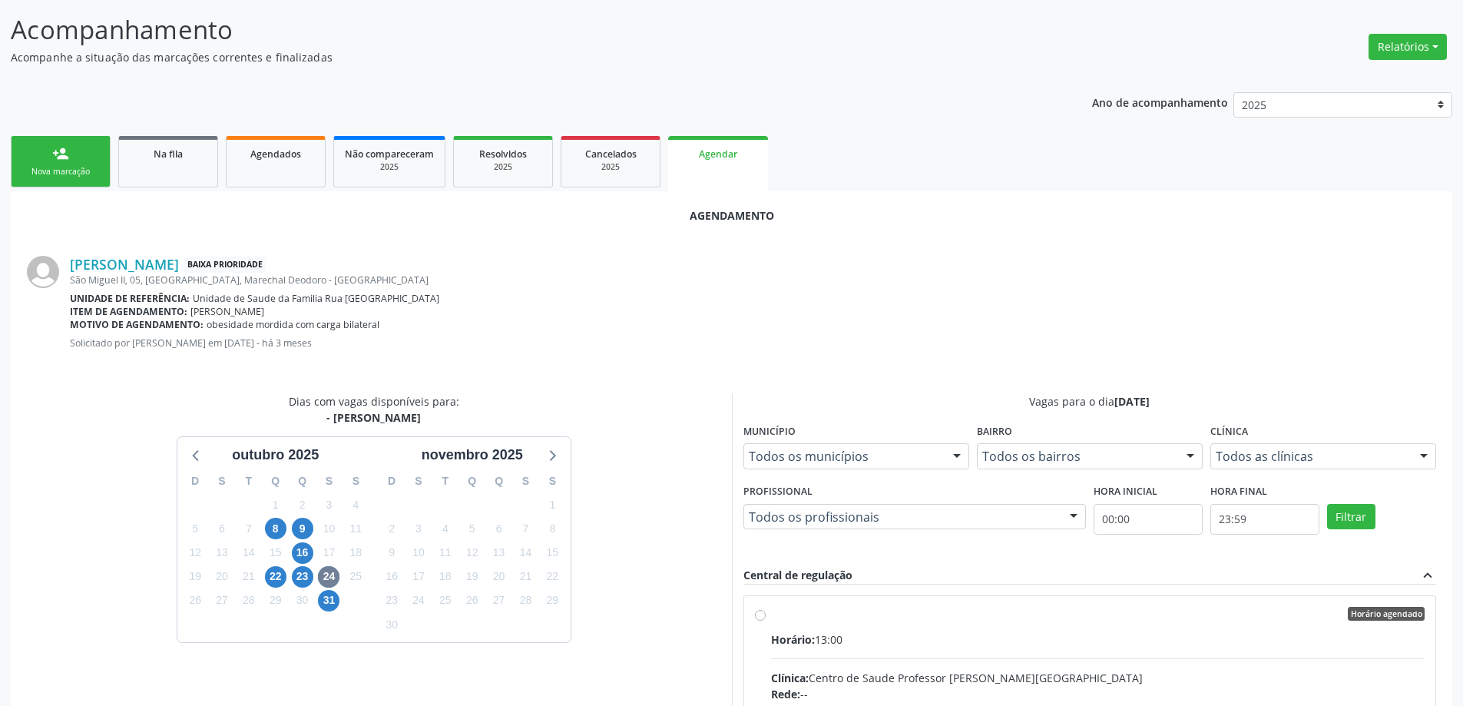
click at [757, 618] on input "Horário agendado Horário: 13:00 Clínica: Centro de Saude Professor [PERSON_NAME…" at bounding box center [760, 614] width 11 height 14
radio input "true"
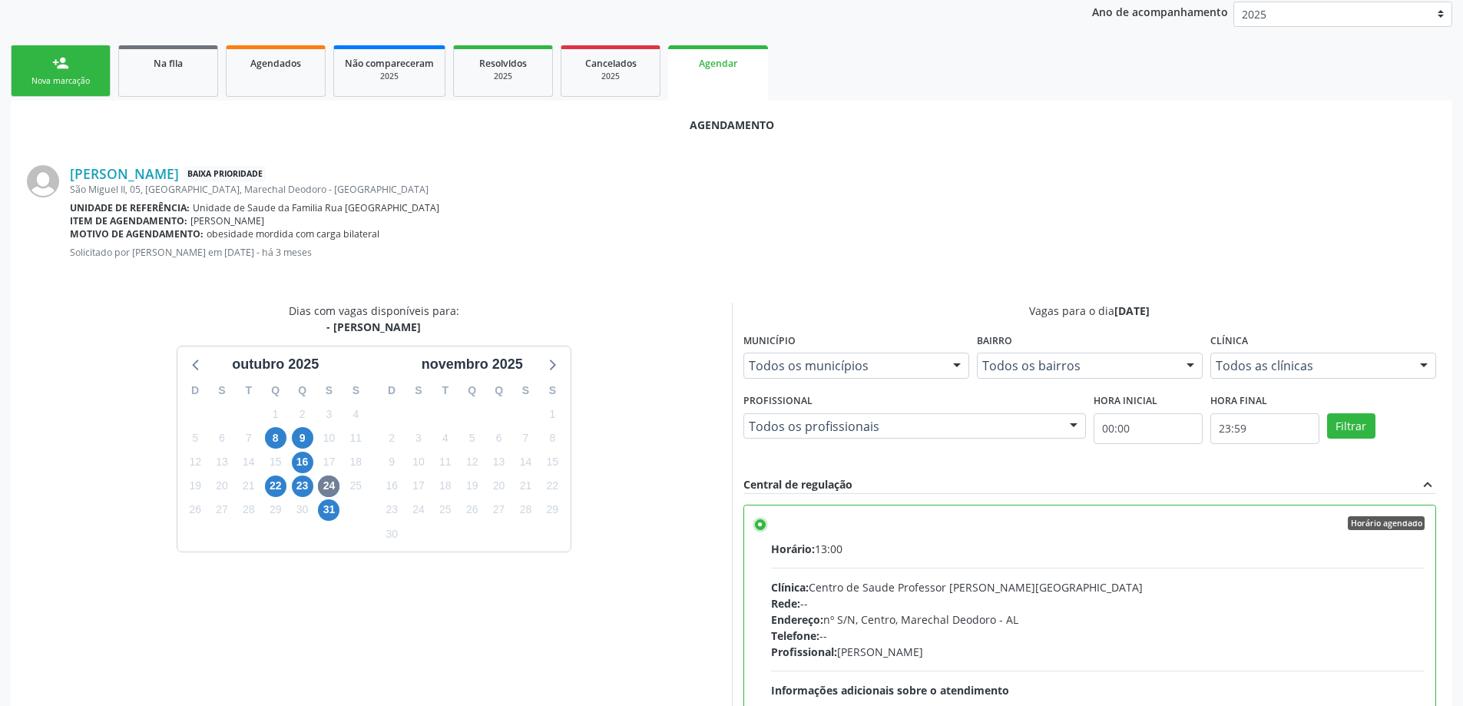
scroll to position [454, 0]
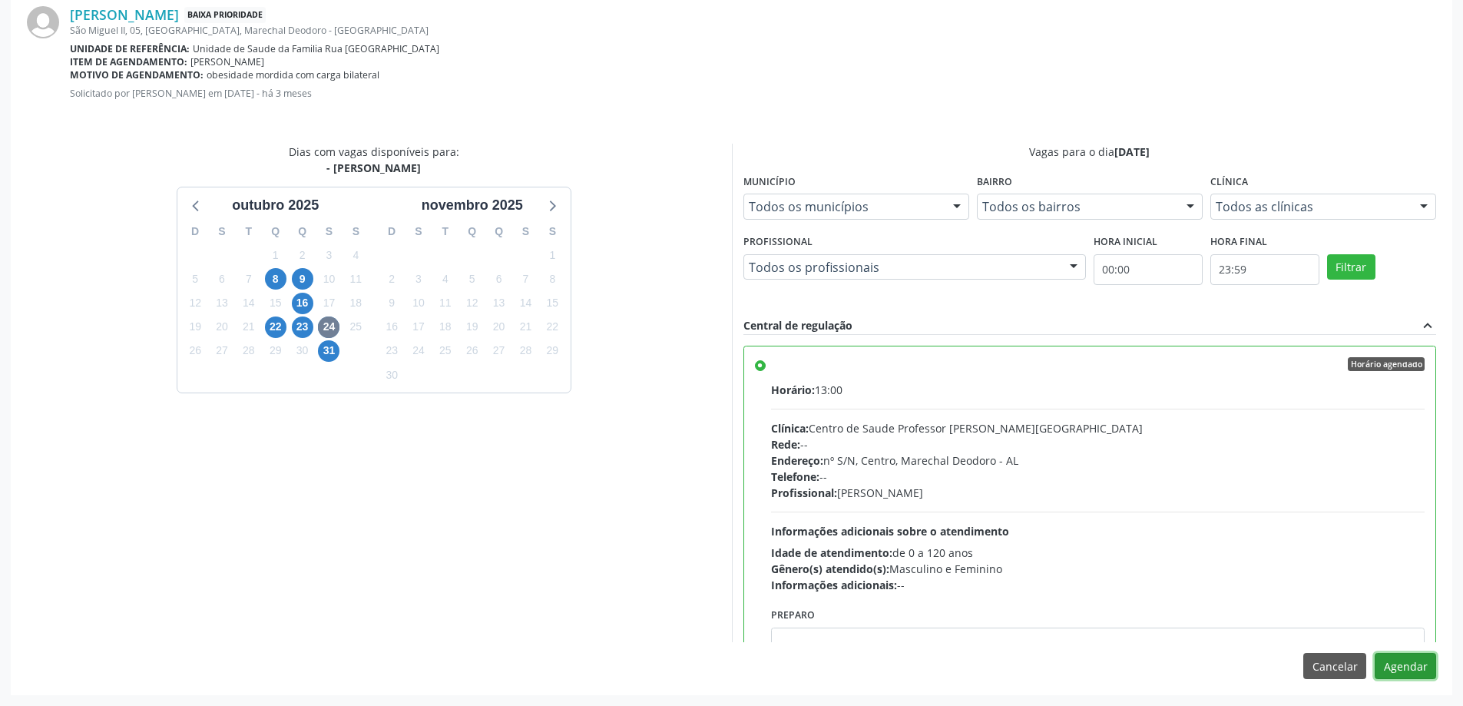
click at [1407, 657] on button "Agendar" at bounding box center [1404, 666] width 61 height 26
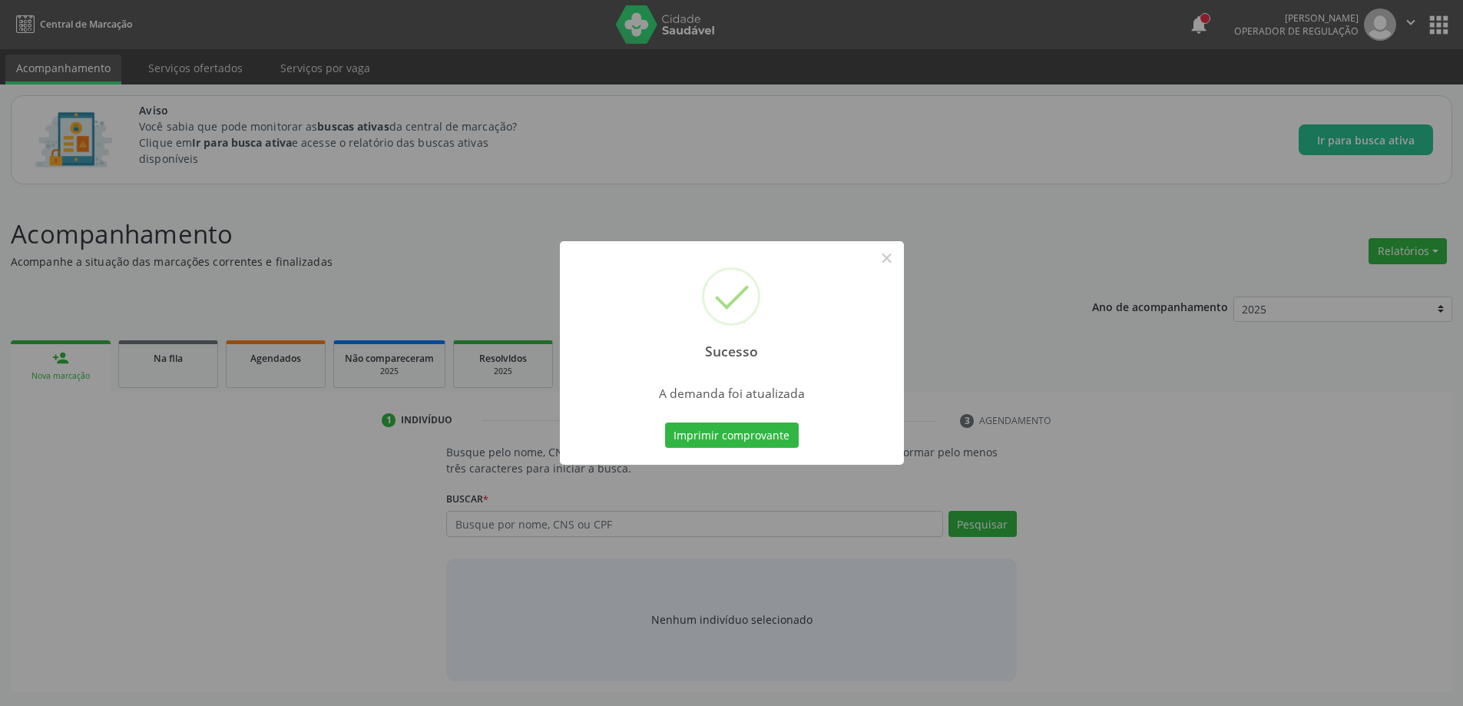
scroll to position [0, 0]
click at [890, 247] on button "×" at bounding box center [892, 258] width 26 height 26
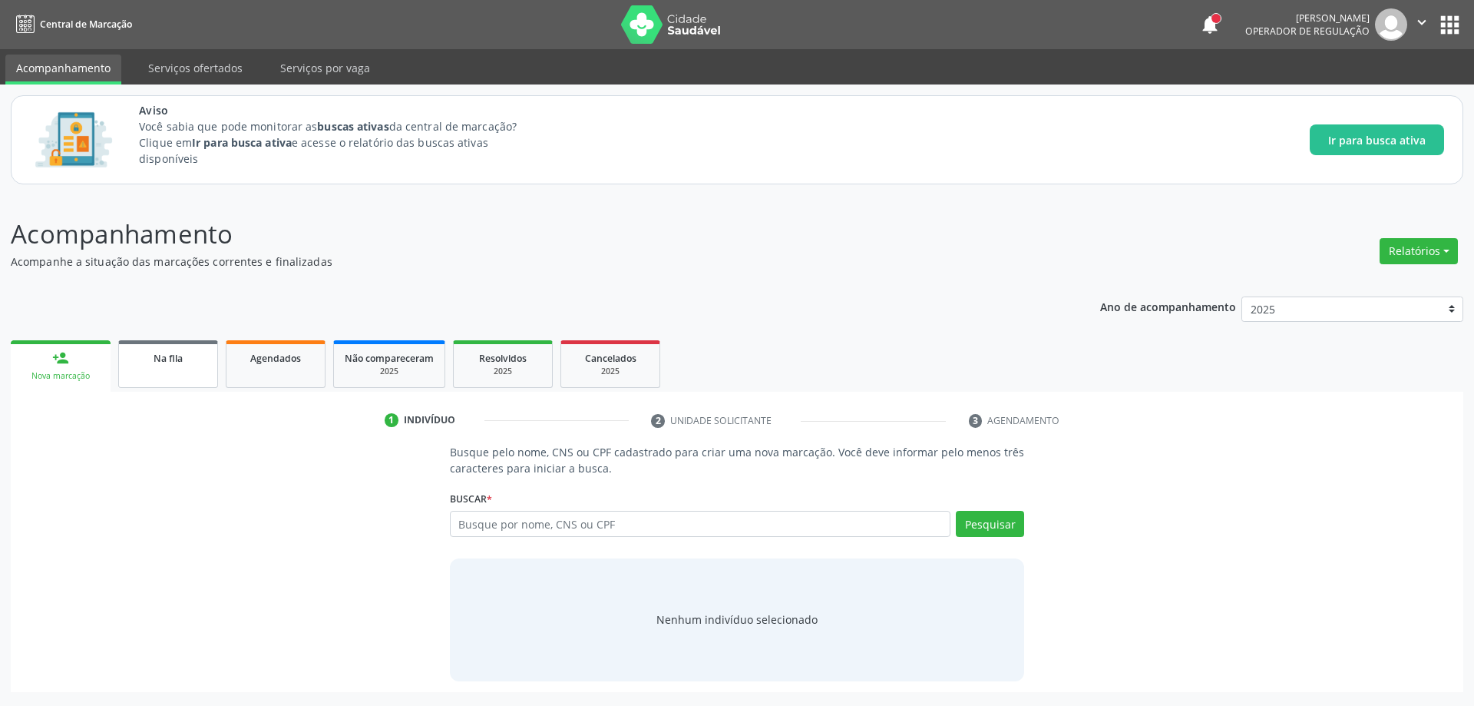
click at [167, 371] on link "Na fila" at bounding box center [168, 364] width 100 height 48
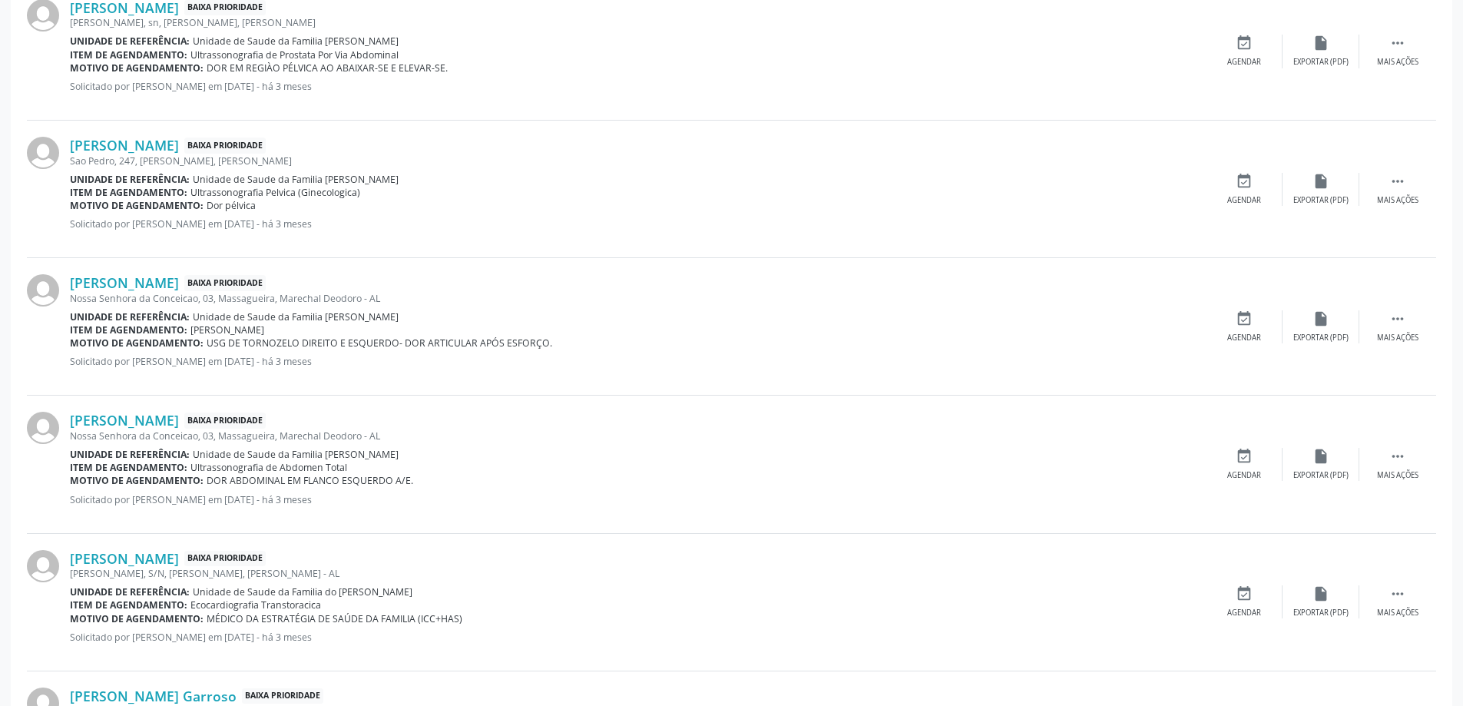
scroll to position [1843, 0]
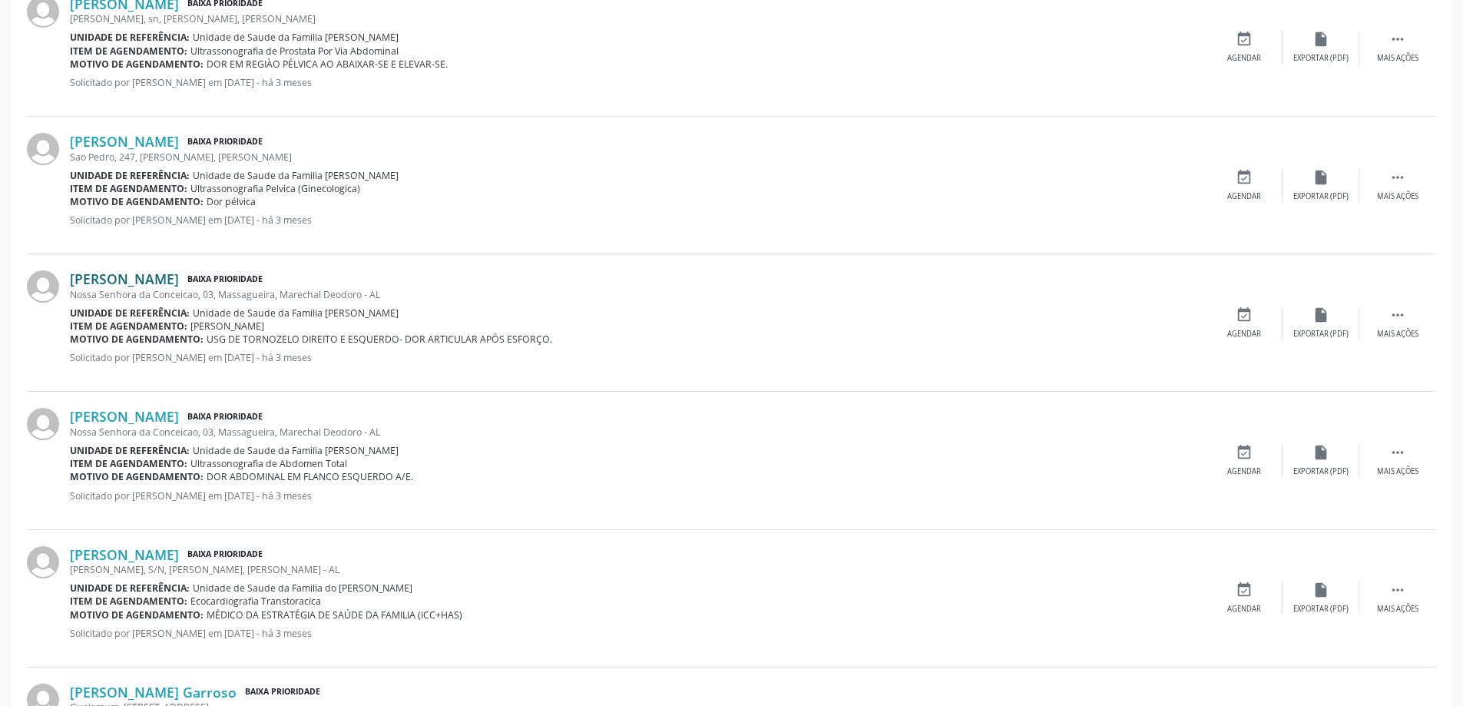
click at [164, 281] on link "[PERSON_NAME]" at bounding box center [124, 278] width 109 height 17
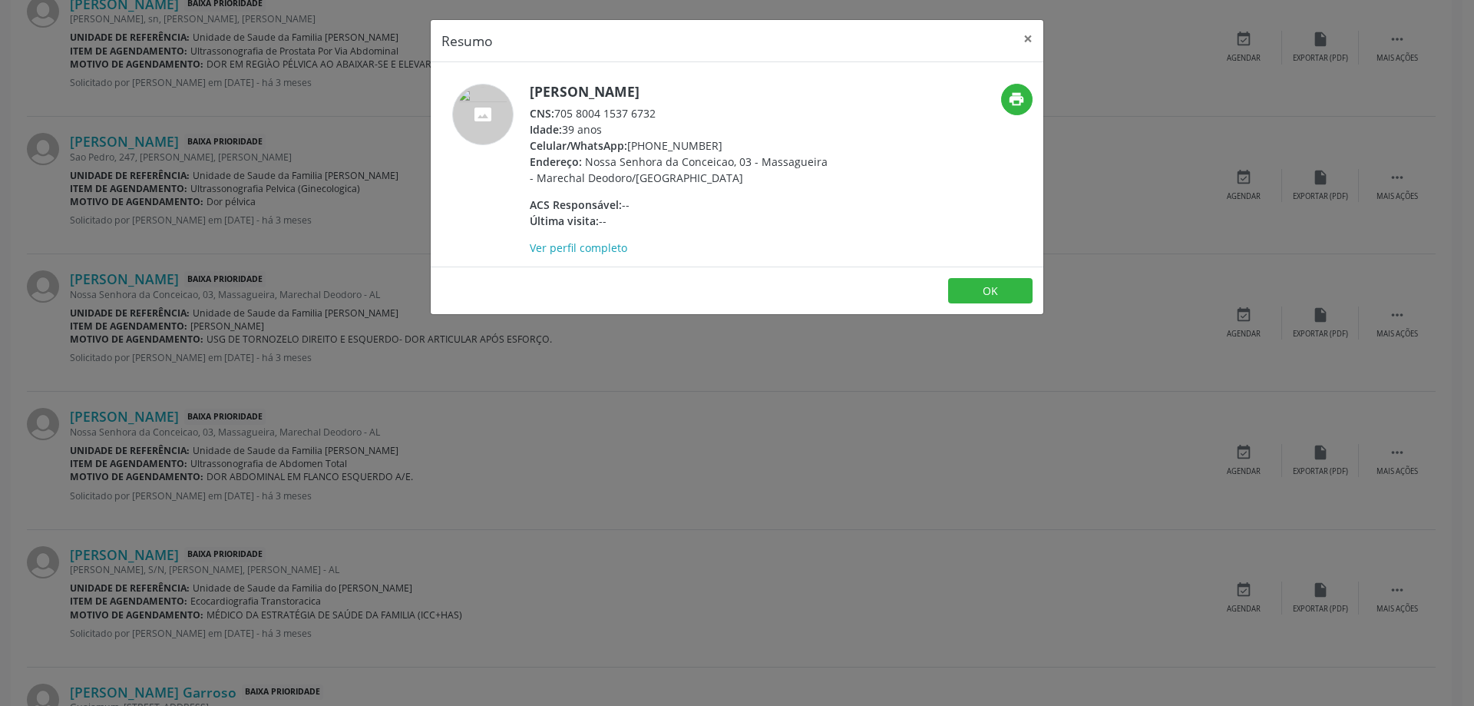
drag, startPoint x: 660, startPoint y: 114, endPoint x: 560, endPoint y: 117, distance: 99.9
click at [560, 117] on div "CNS: 705 8004 1537 6732" at bounding box center [679, 113] width 299 height 16
copy div "705 8004 1537 6732"
click at [1030, 43] on button "×" at bounding box center [1028, 39] width 31 height 38
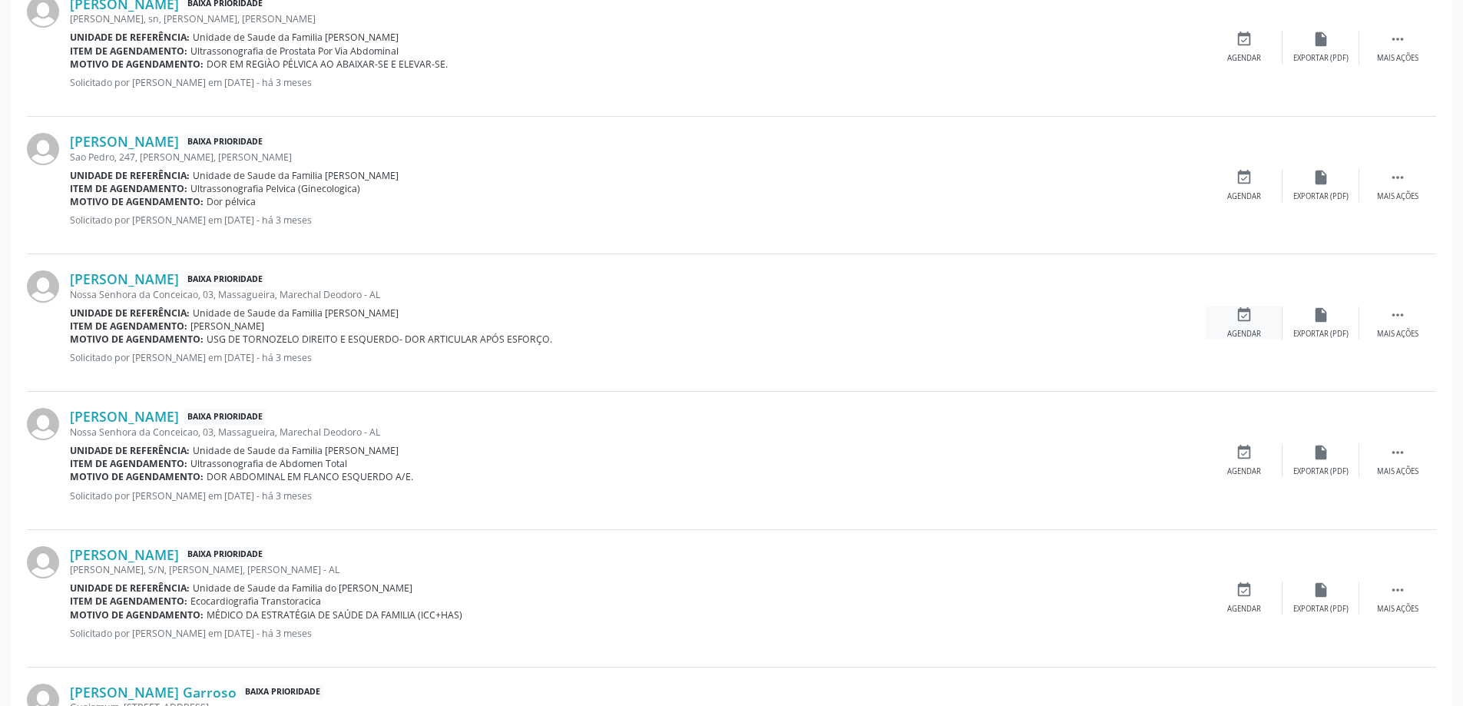
click at [1243, 323] on div "event_available Agendar" at bounding box center [1243, 322] width 77 height 33
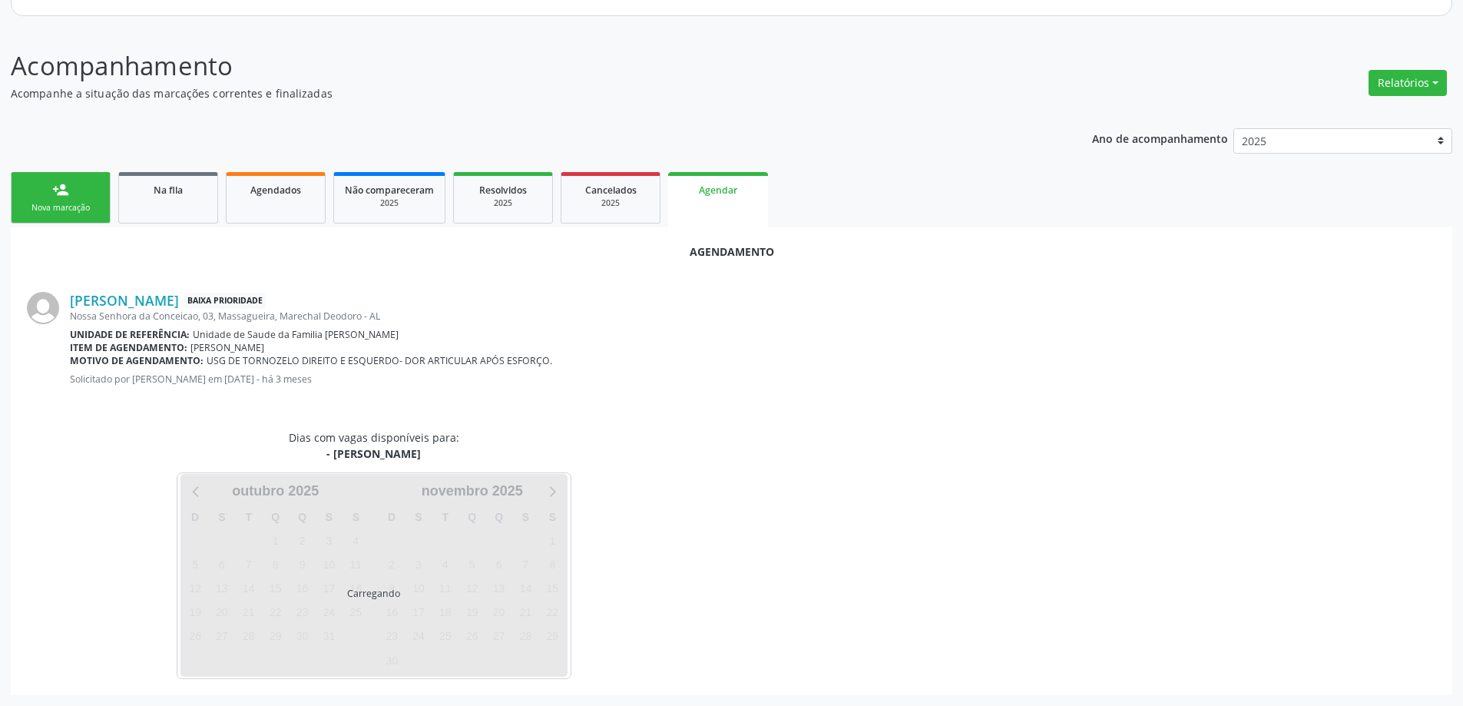
scroll to position [204, 0]
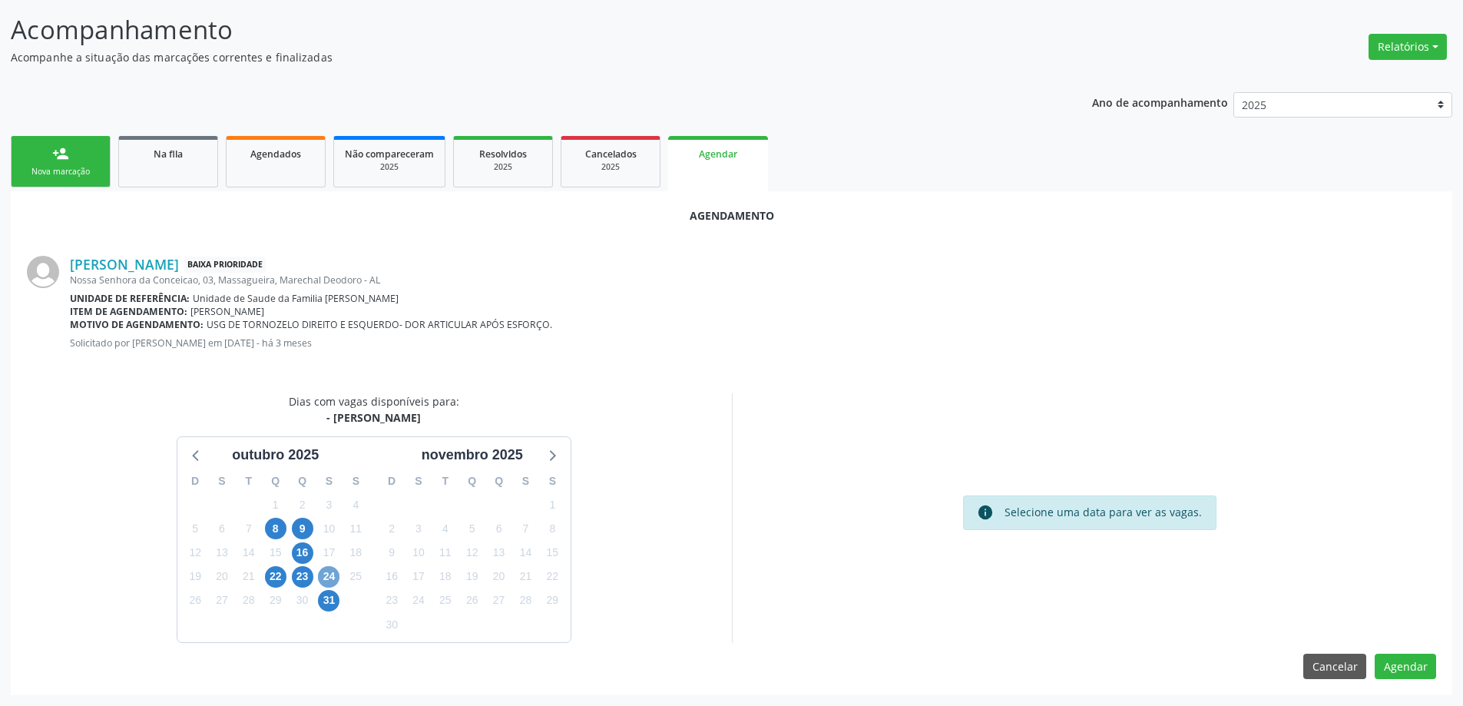
click at [325, 572] on span "24" at bounding box center [328, 576] width 21 height 21
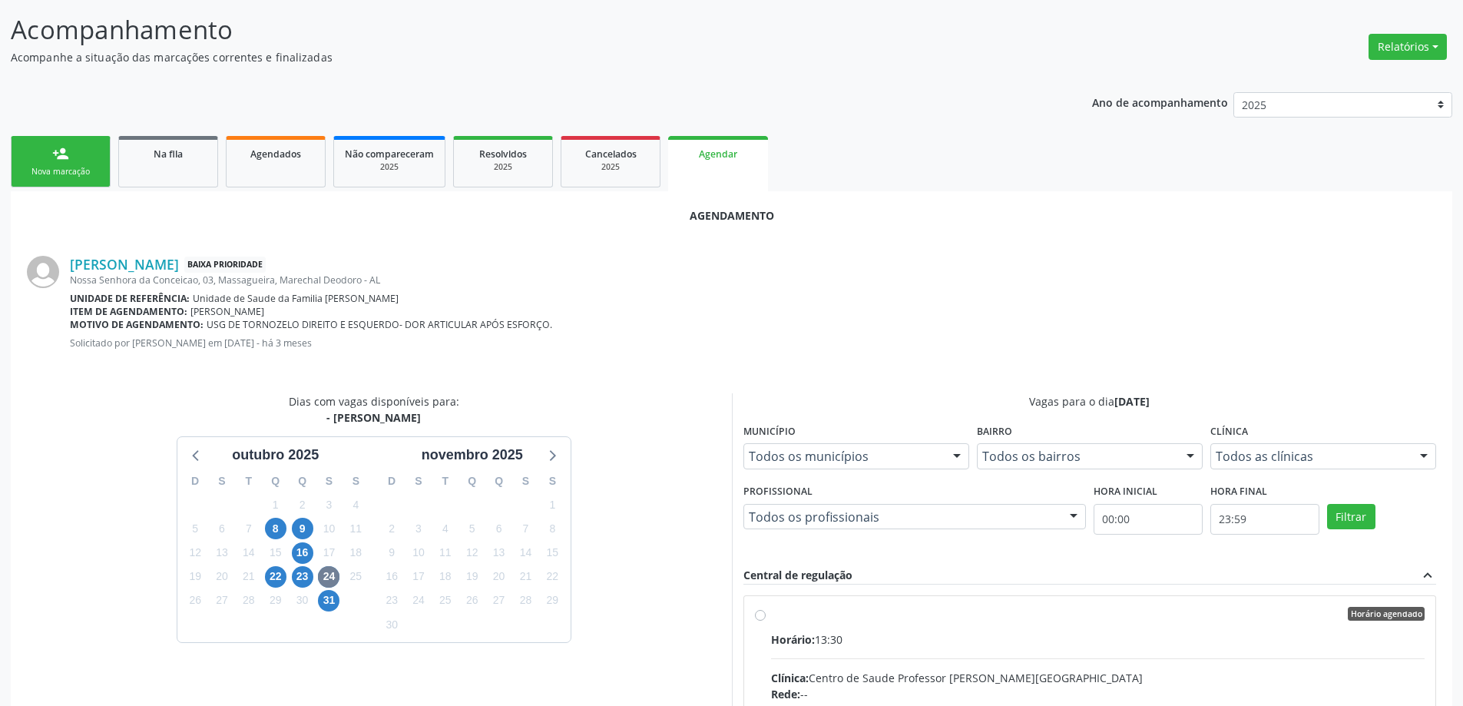
radio input "true"
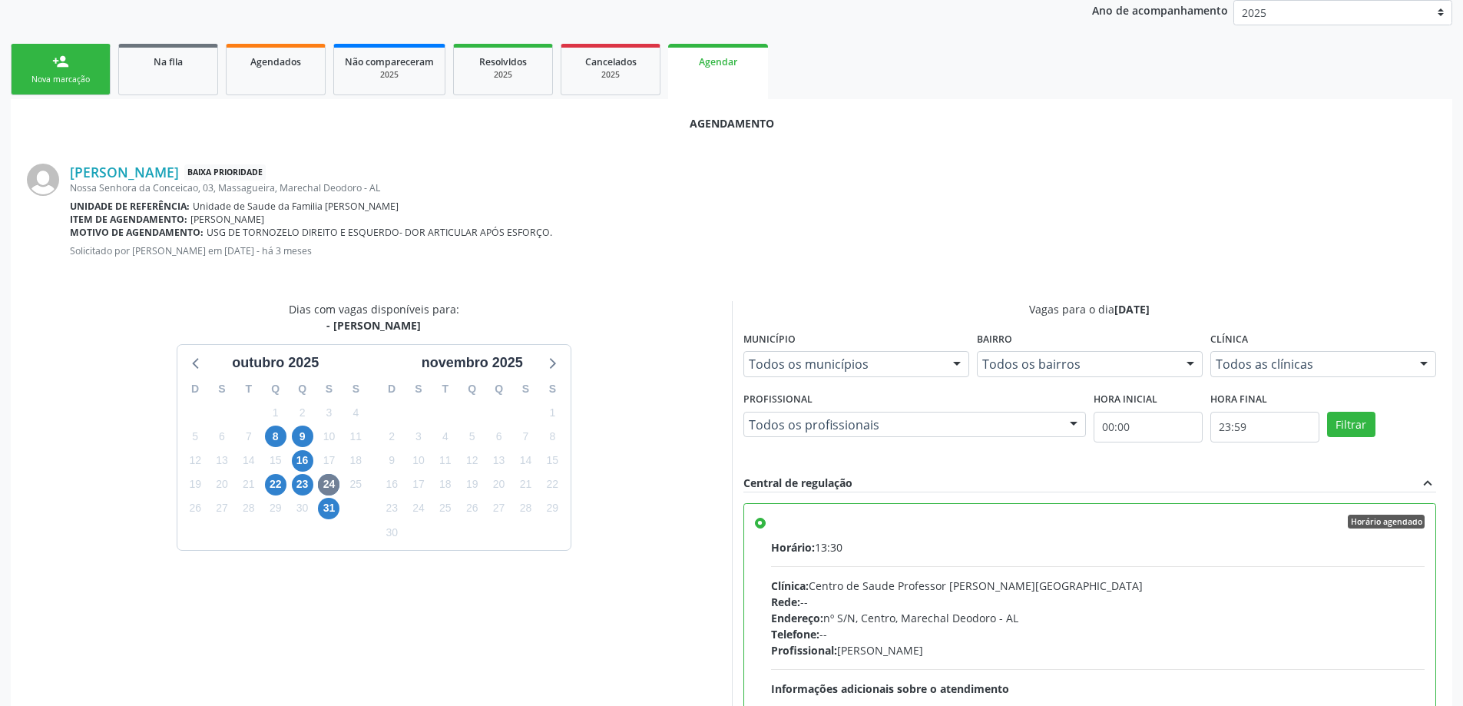
scroll to position [454, 0]
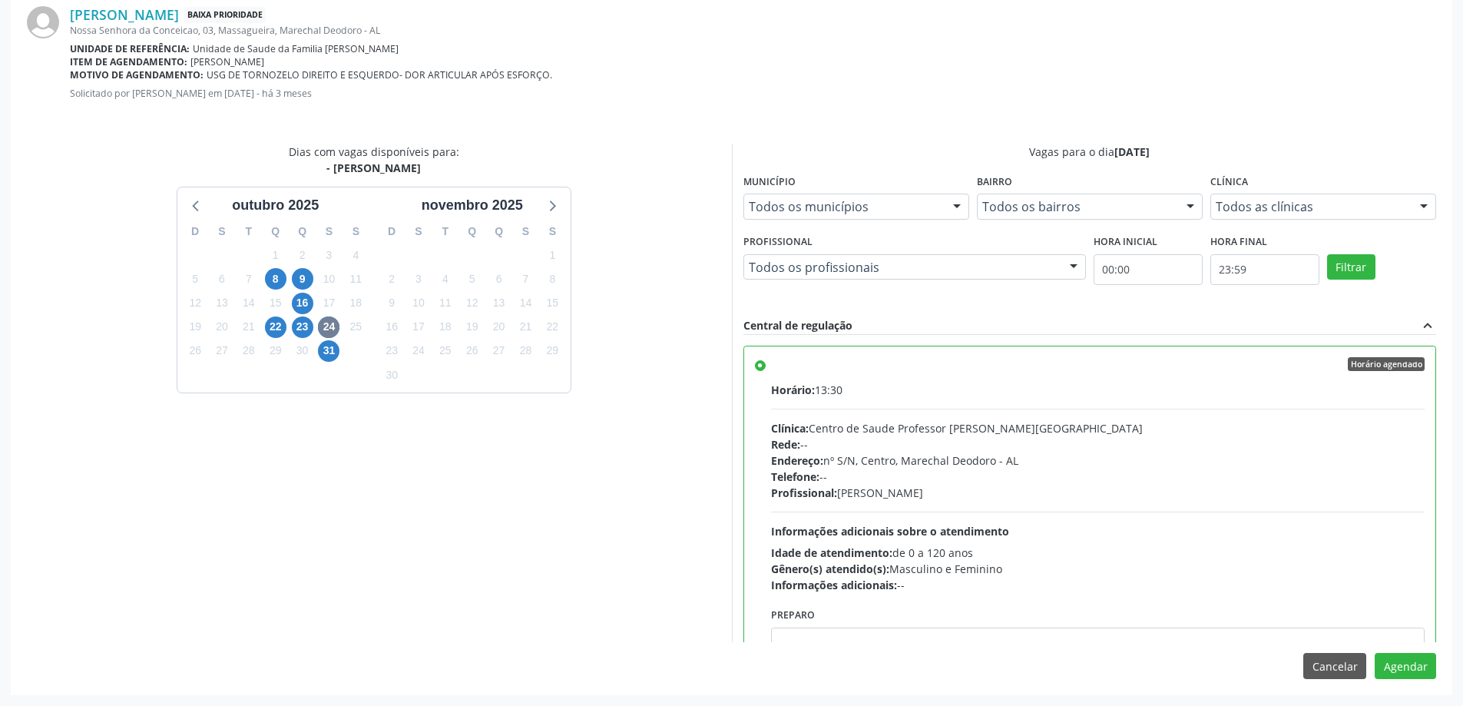
click at [1436, 663] on div "Agendamento [PERSON_NAME] Baixa Prioridade [STREET_ADDRESS] Unidade de referênc…" at bounding box center [731, 318] width 1441 height 752
click at [1417, 663] on button "Agendar" at bounding box center [1404, 666] width 61 height 26
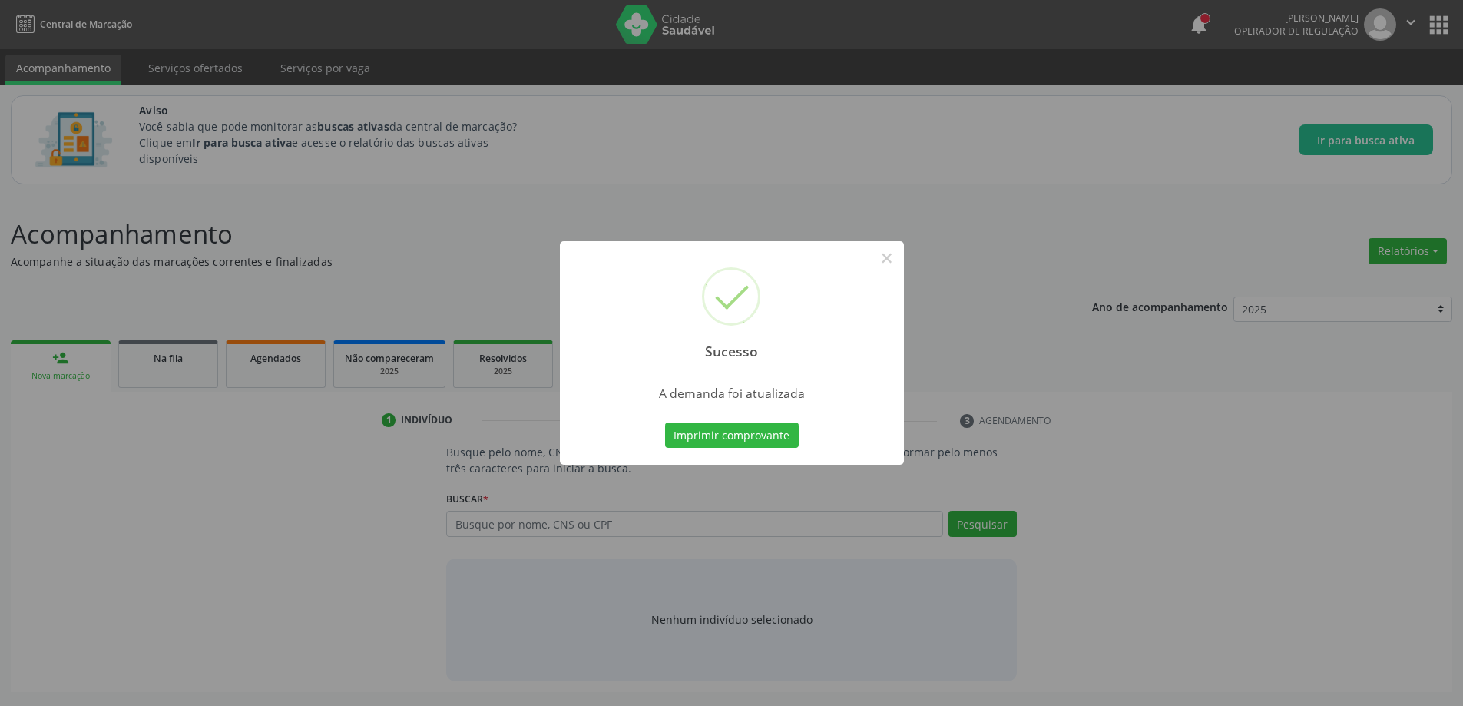
scroll to position [0, 0]
click at [881, 256] on button "×" at bounding box center [892, 258] width 26 height 26
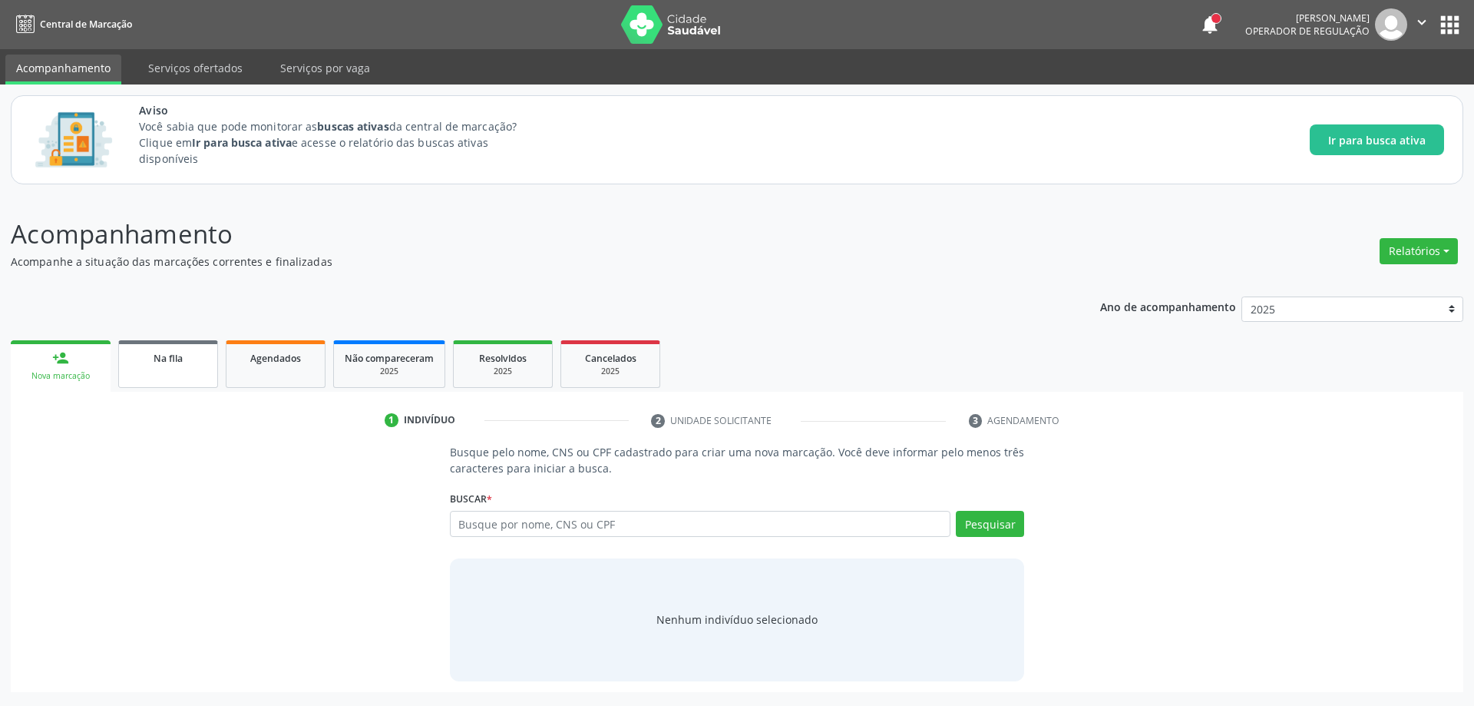
click at [171, 368] on link "Na fila" at bounding box center [168, 364] width 100 height 48
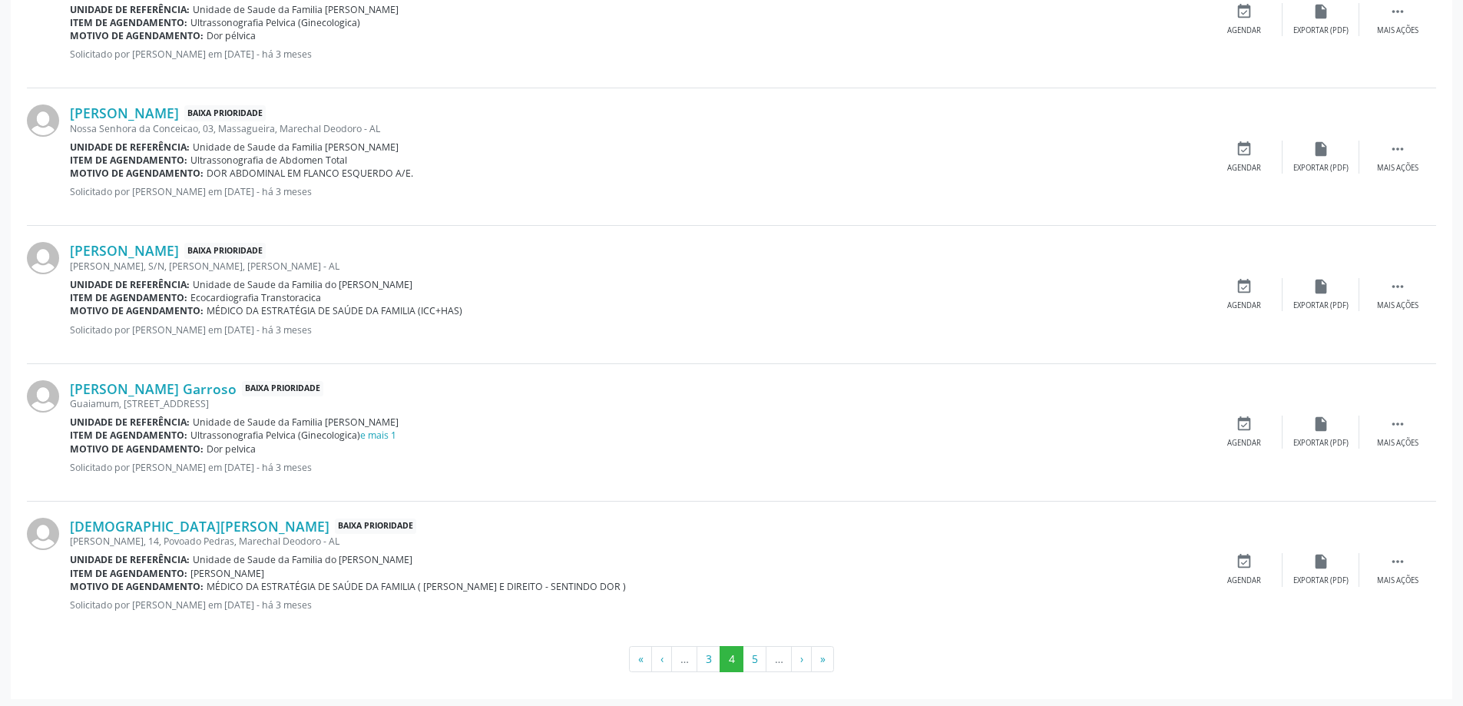
scroll to position [2012, 0]
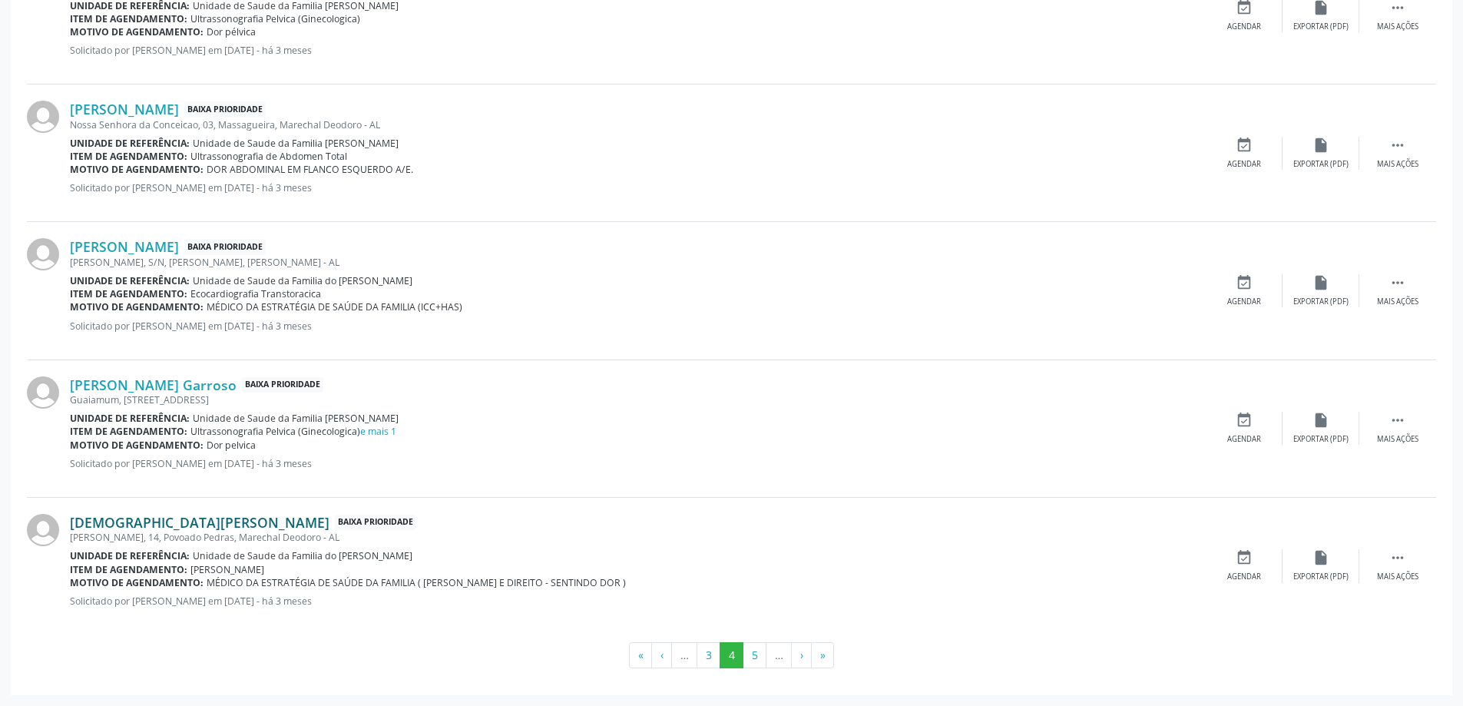
click at [133, 528] on link "[DEMOGRAPHIC_DATA][PERSON_NAME]" at bounding box center [200, 522] width 260 height 17
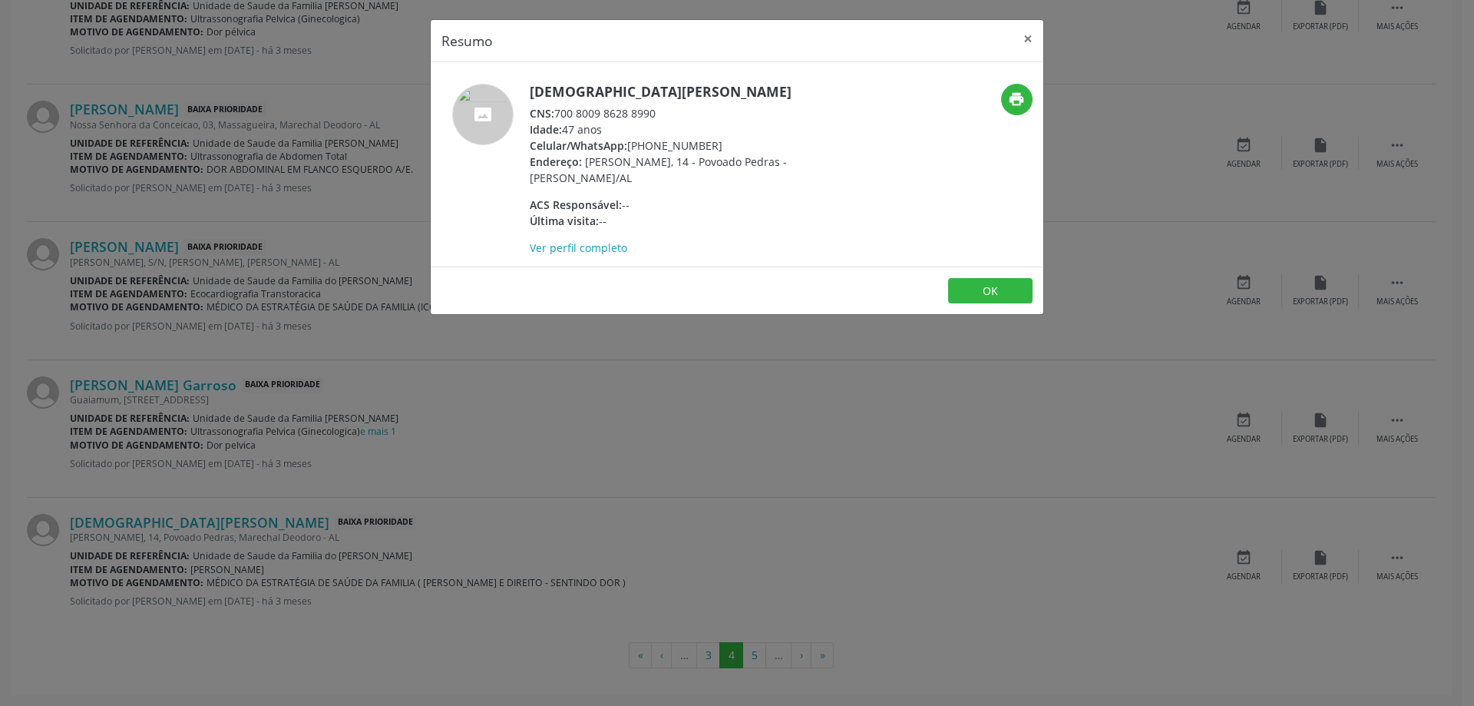
drag, startPoint x: 666, startPoint y: 113, endPoint x: 557, endPoint y: 120, distance: 110.0
click at [557, 120] on div "CNS: 700 8009 8628 8990" at bounding box center [679, 113] width 299 height 16
copy div "700 8009 8628 8990"
click at [1027, 40] on button "×" at bounding box center [1028, 39] width 31 height 38
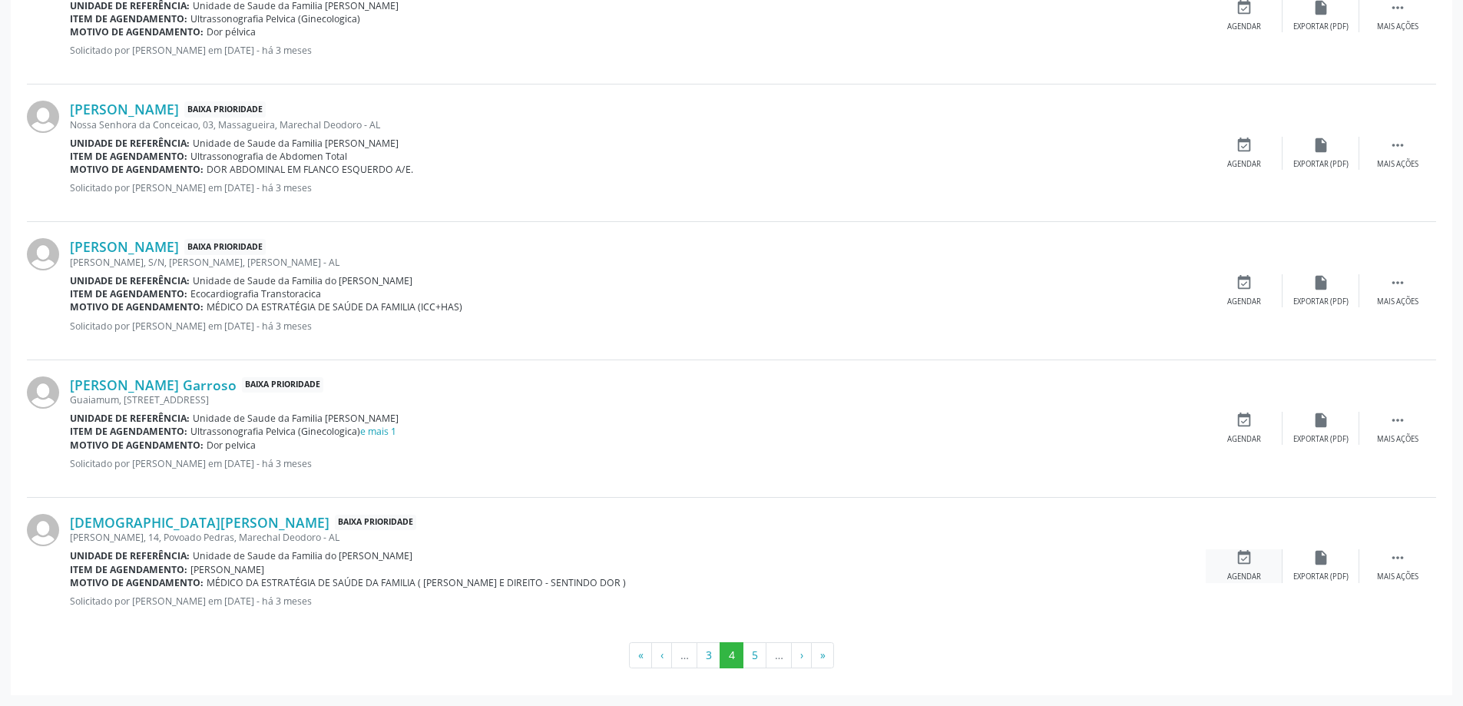
click at [1235, 560] on icon "event_available" at bounding box center [1243, 557] width 17 height 17
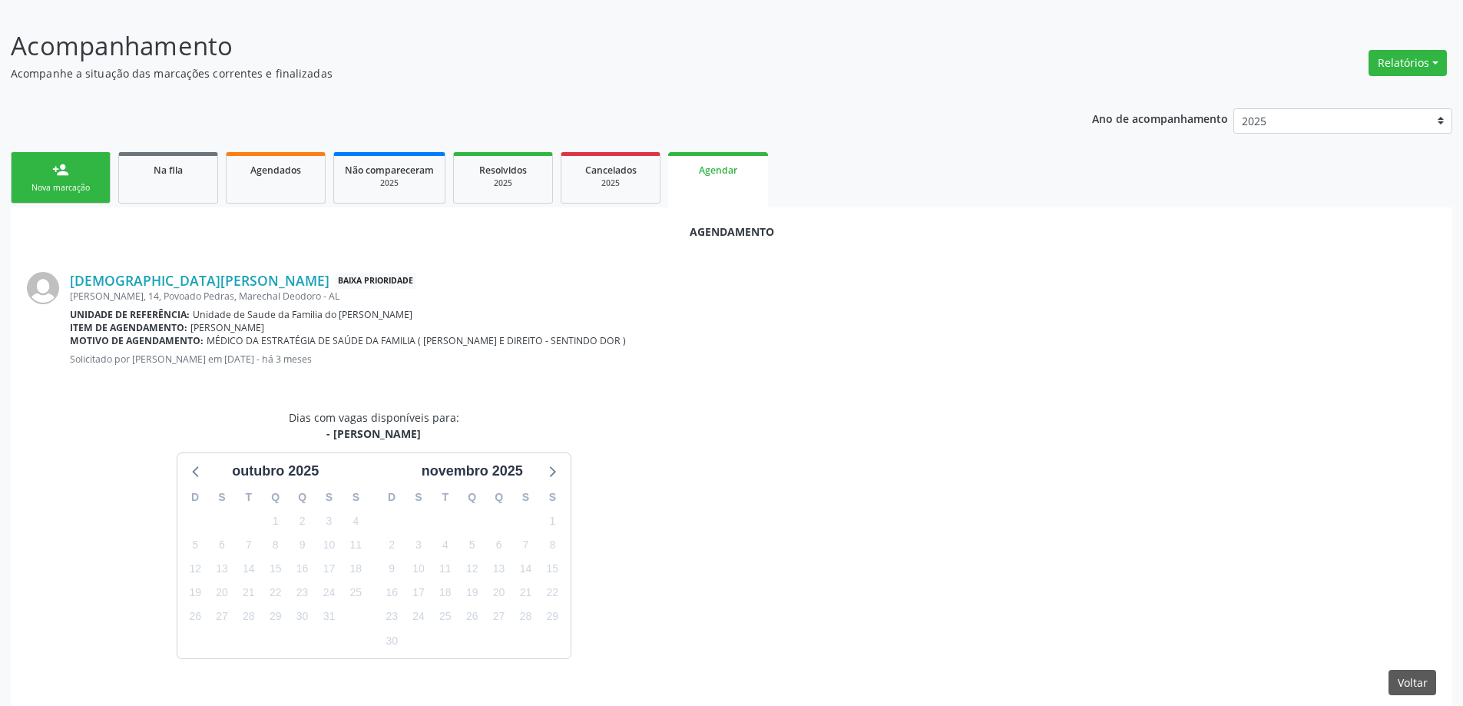
scroll to position [204, 0]
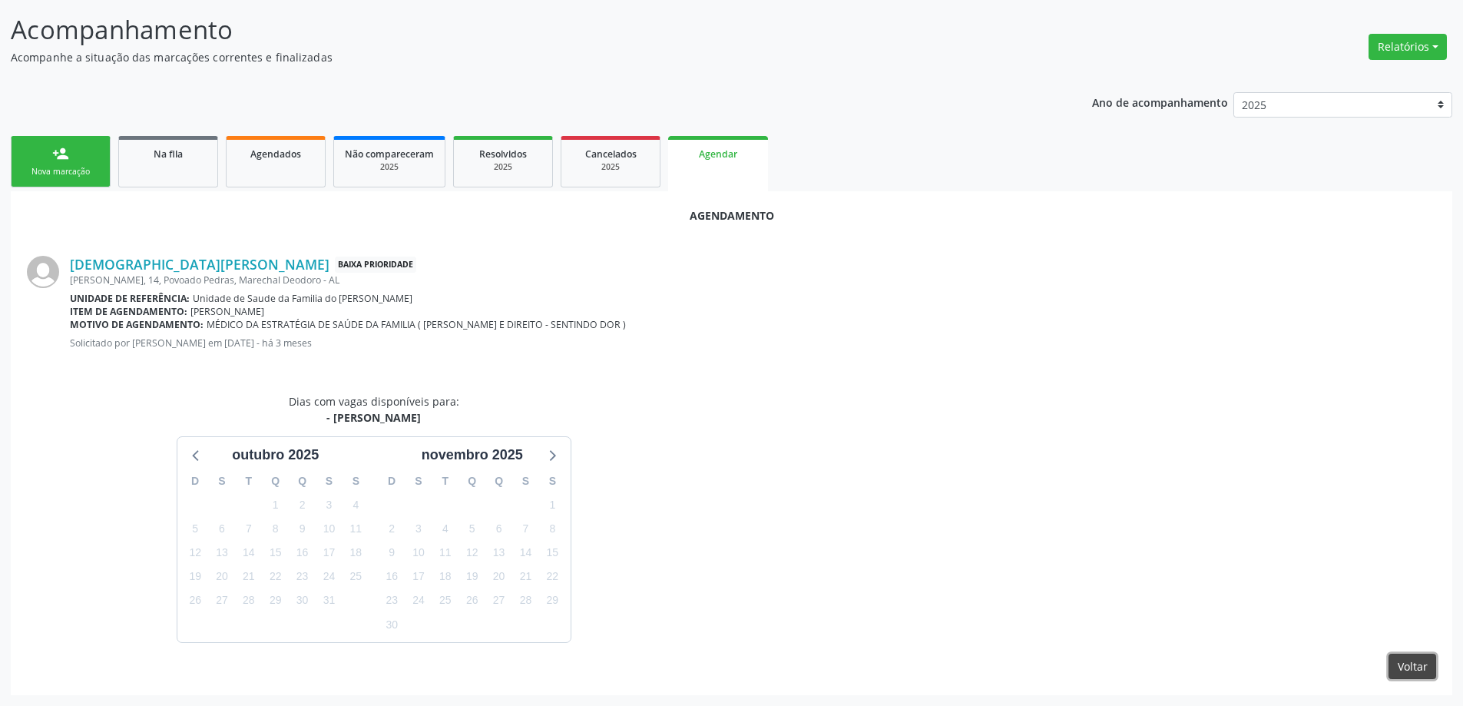
click at [1405, 665] on button "Voltar" at bounding box center [1412, 666] width 48 height 26
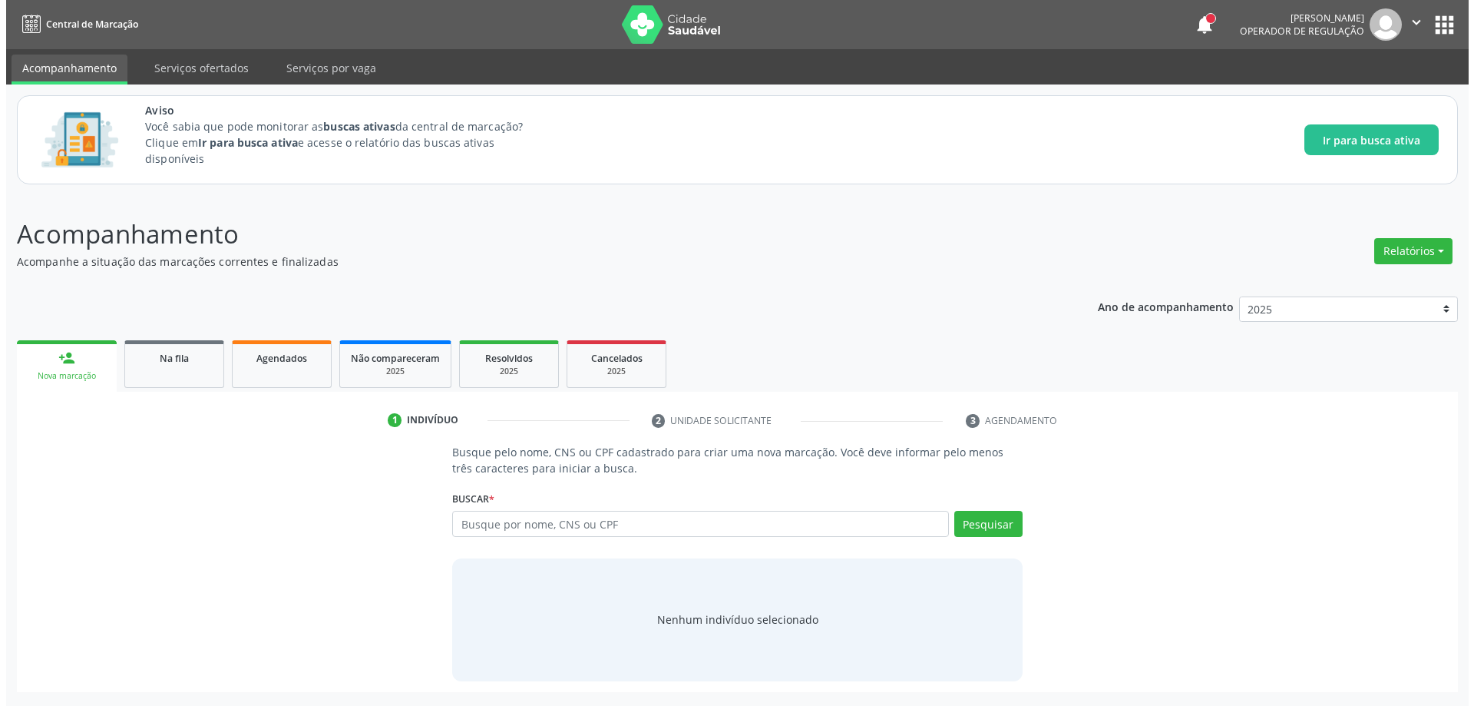
scroll to position [0, 0]
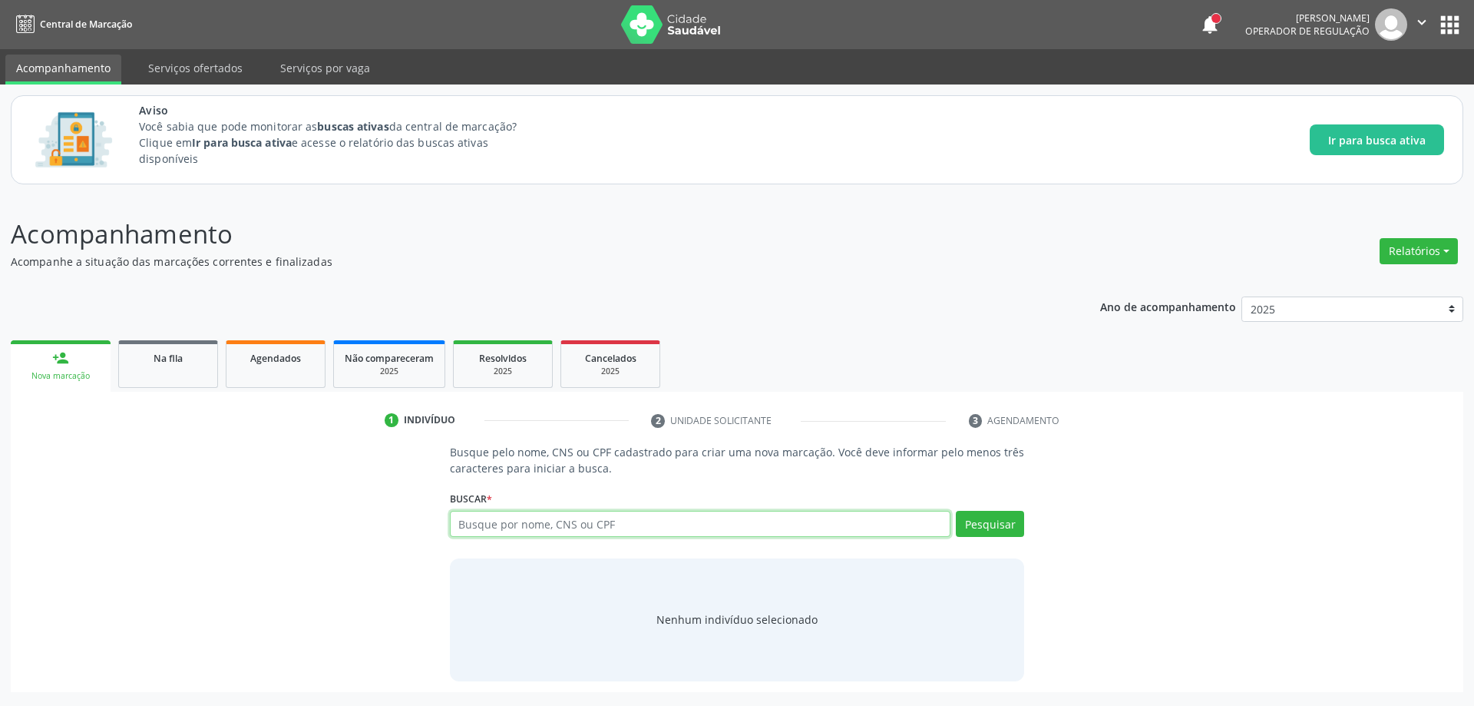
click at [621, 527] on input "text" at bounding box center [700, 524] width 501 height 26
